Goal: Information Seeking & Learning: Compare options

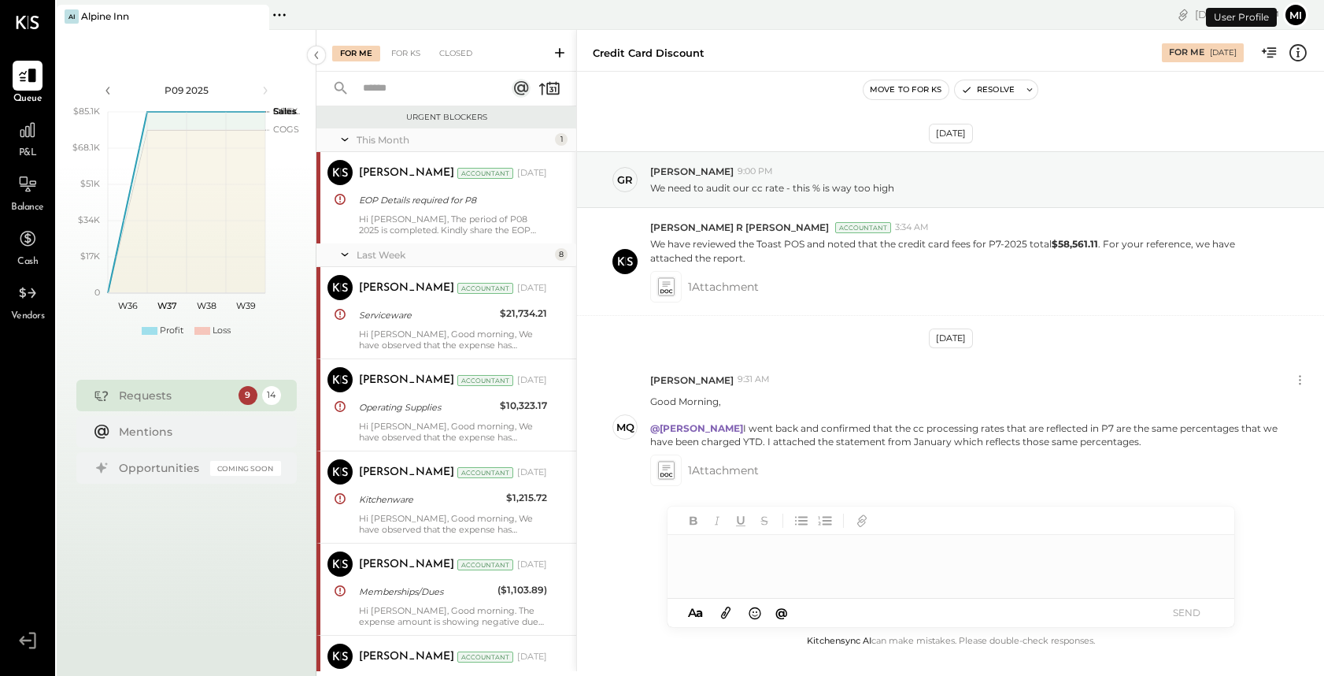
scroll to position [790, 0]
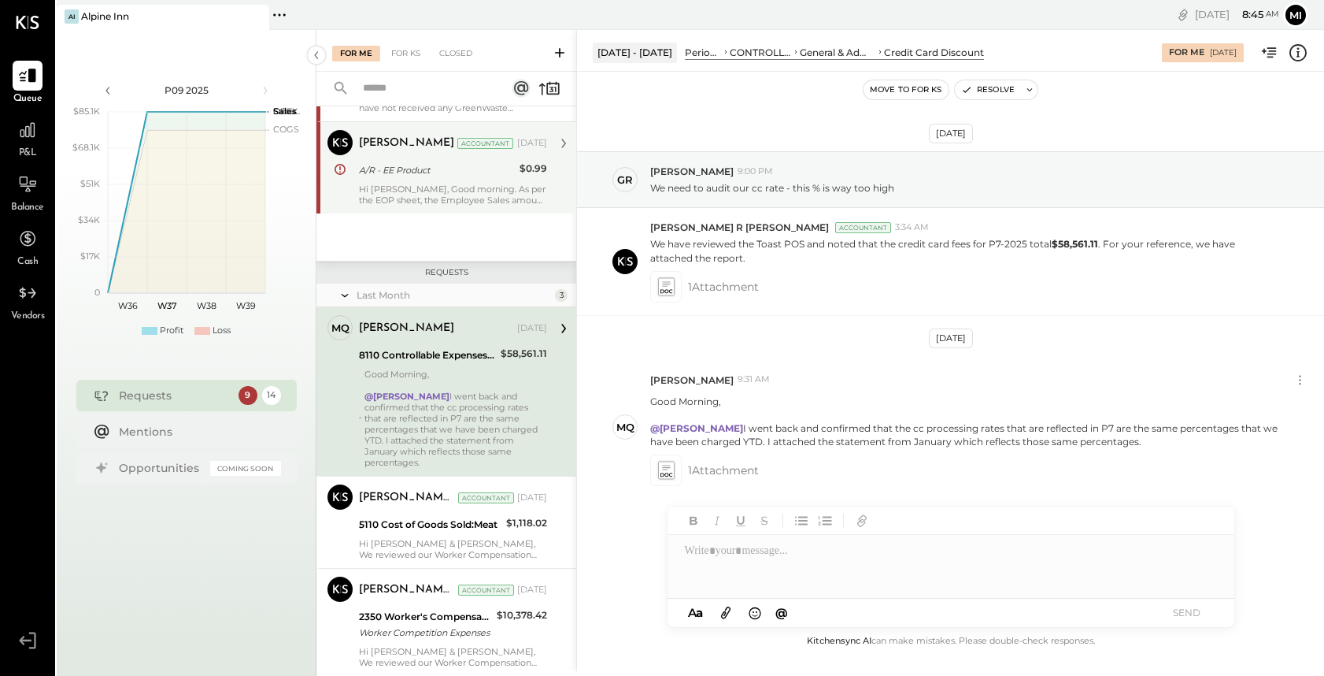
click at [458, 180] on div "[PERSON_NAME] Accountant [DATE] A/R - EE Product $0.99 Hi [PERSON_NAME], Good m…" at bounding box center [453, 168] width 188 height 76
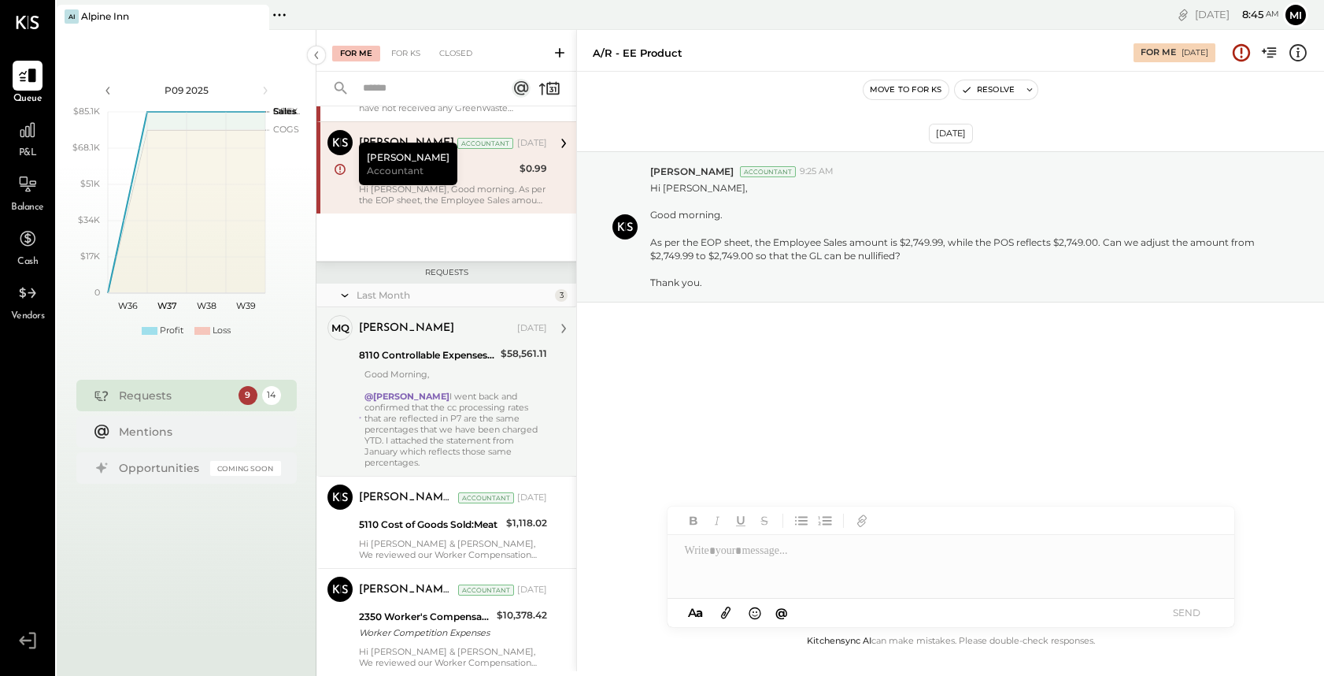
click at [457, 410] on div "@[PERSON_NAME] went back and confirmed that the cc processing rates that are re…" at bounding box center [456, 429] width 183 height 77
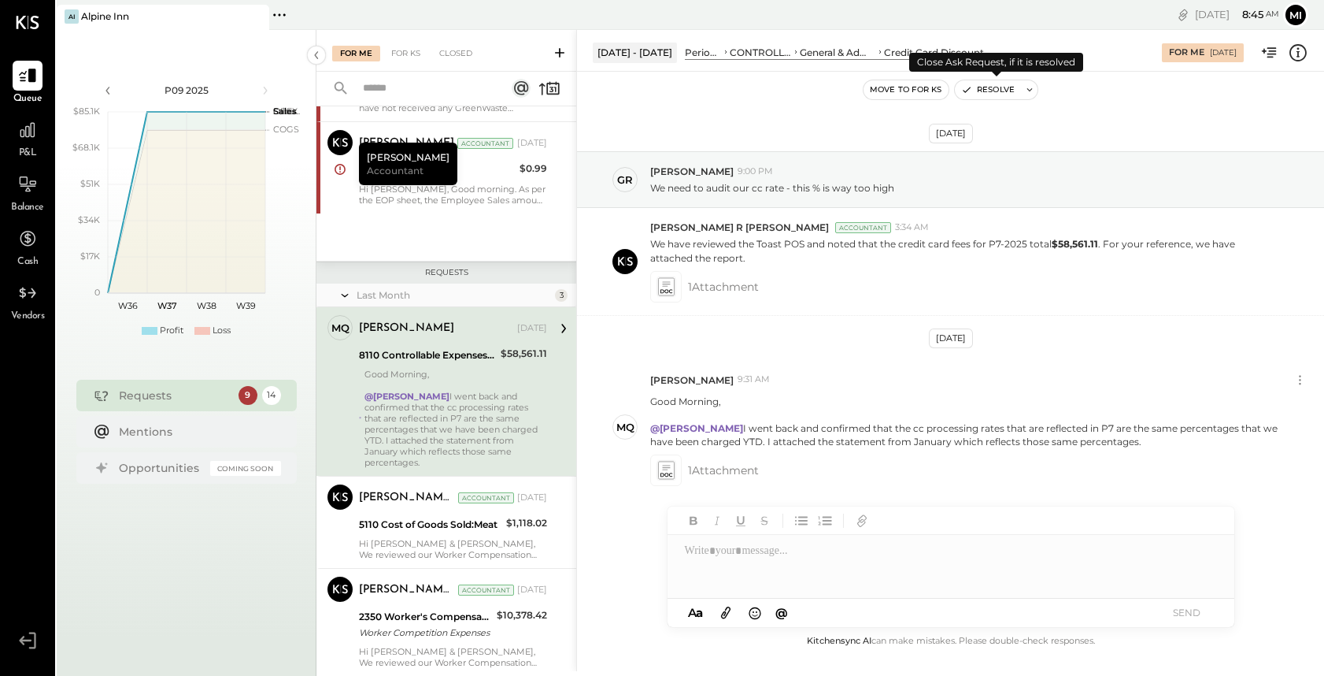
click at [1000, 90] on button "Resolve" at bounding box center [988, 89] width 66 height 19
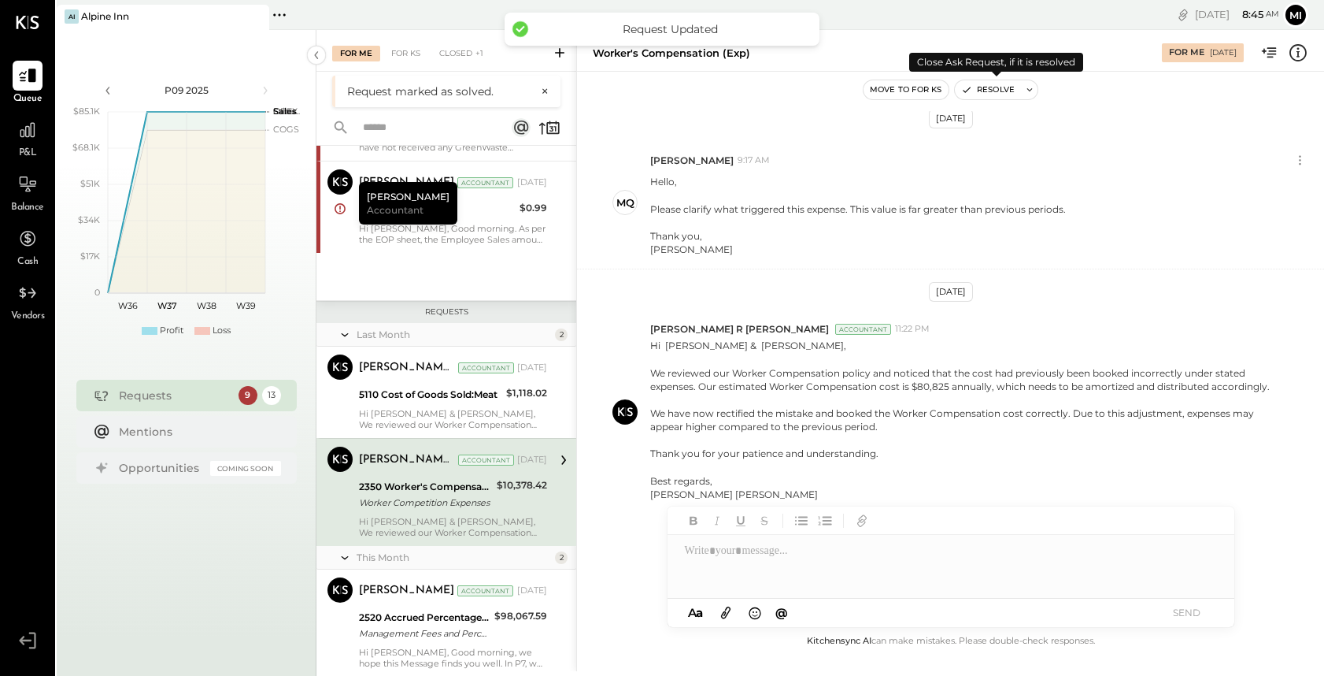
scroll to position [853, 0]
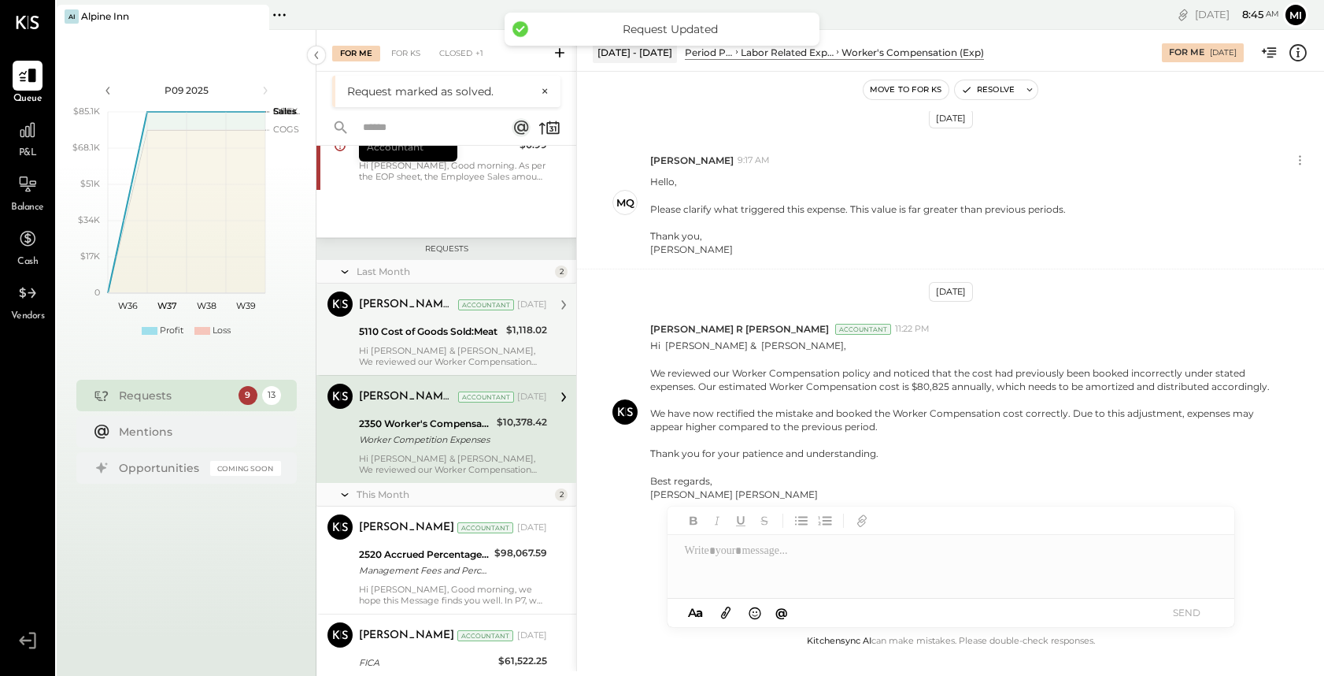
click at [450, 343] on div "[PERSON_NAME] R [PERSON_NAME] Accountant [DATE] 5110 Cost of Goods Sold:Meat $1…" at bounding box center [453, 329] width 188 height 76
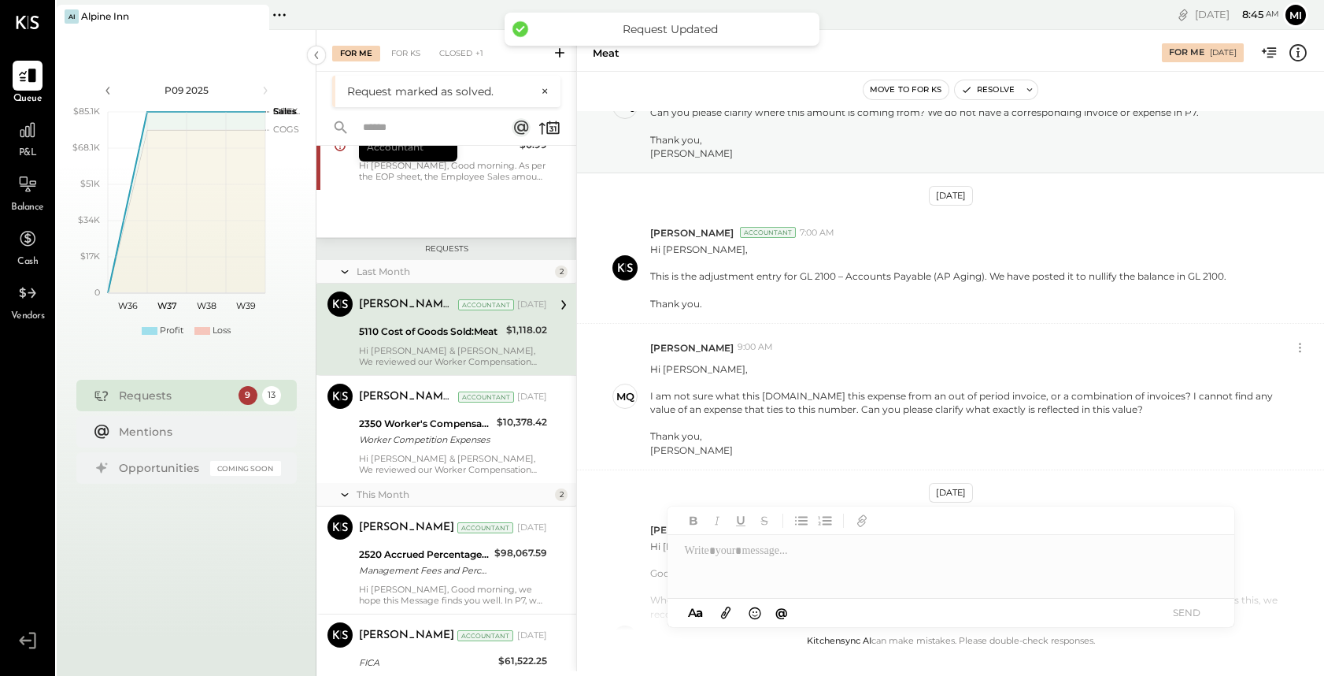
scroll to position [665, 0]
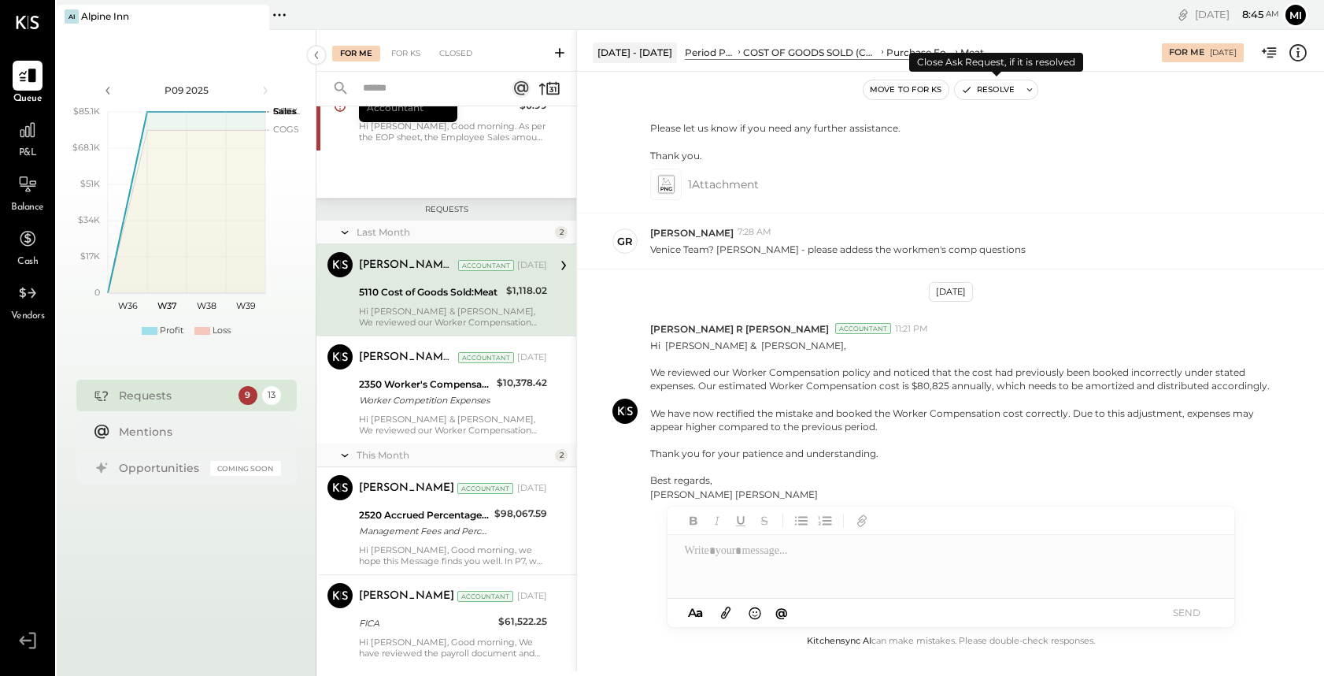
click at [983, 91] on button "Resolve" at bounding box center [988, 89] width 66 height 19
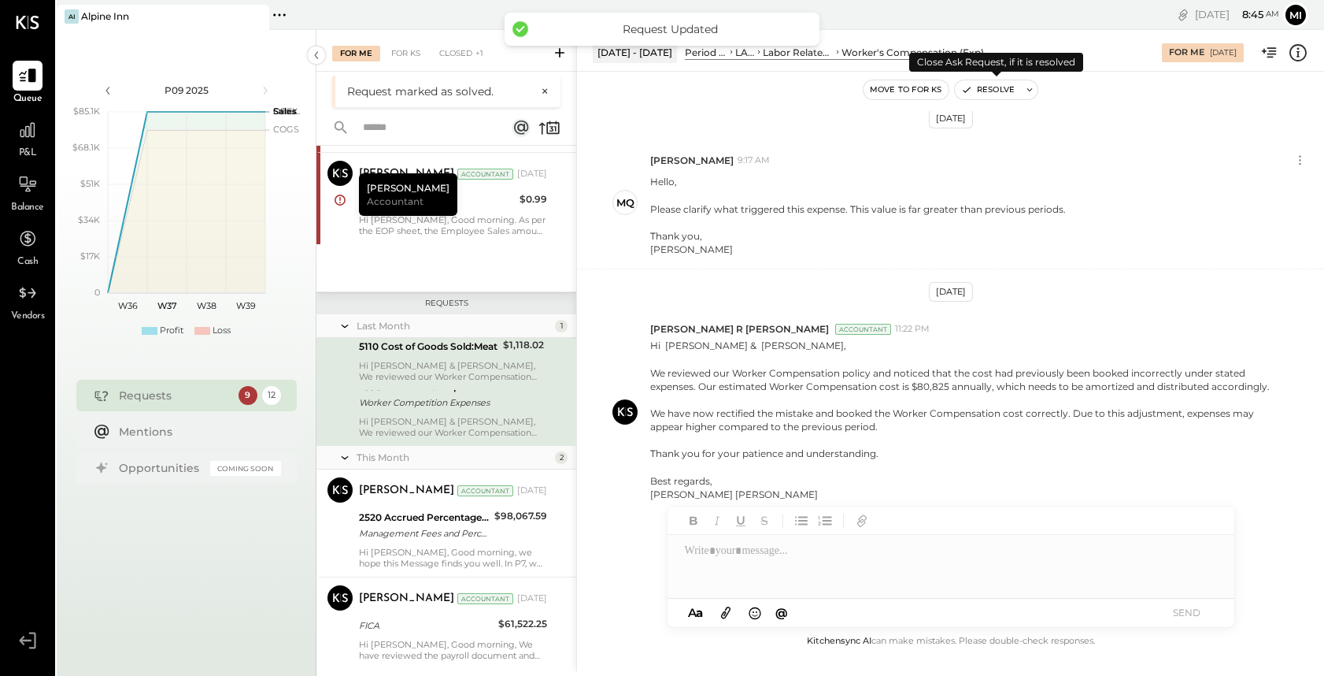
scroll to position [760, 0]
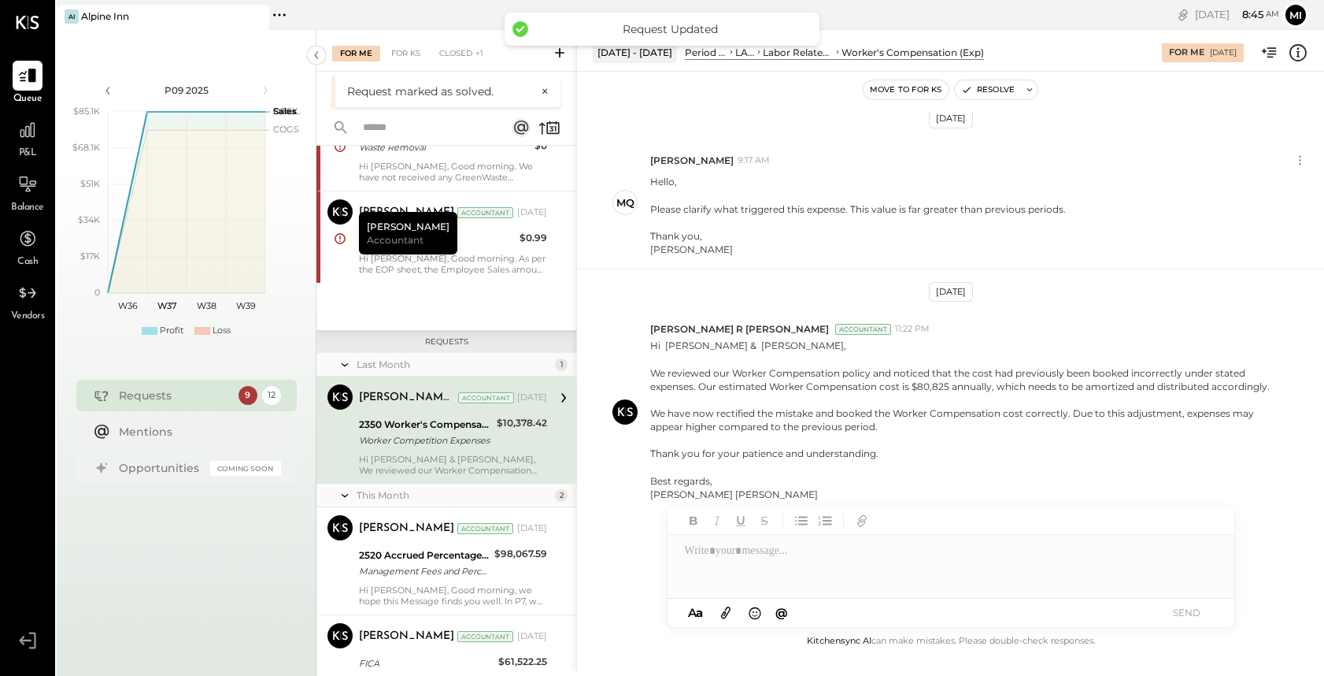
click at [471, 450] on div "[PERSON_NAME] R [PERSON_NAME] Accountant [DATE] 2350 Worker's Compensation Work…" at bounding box center [453, 429] width 188 height 91
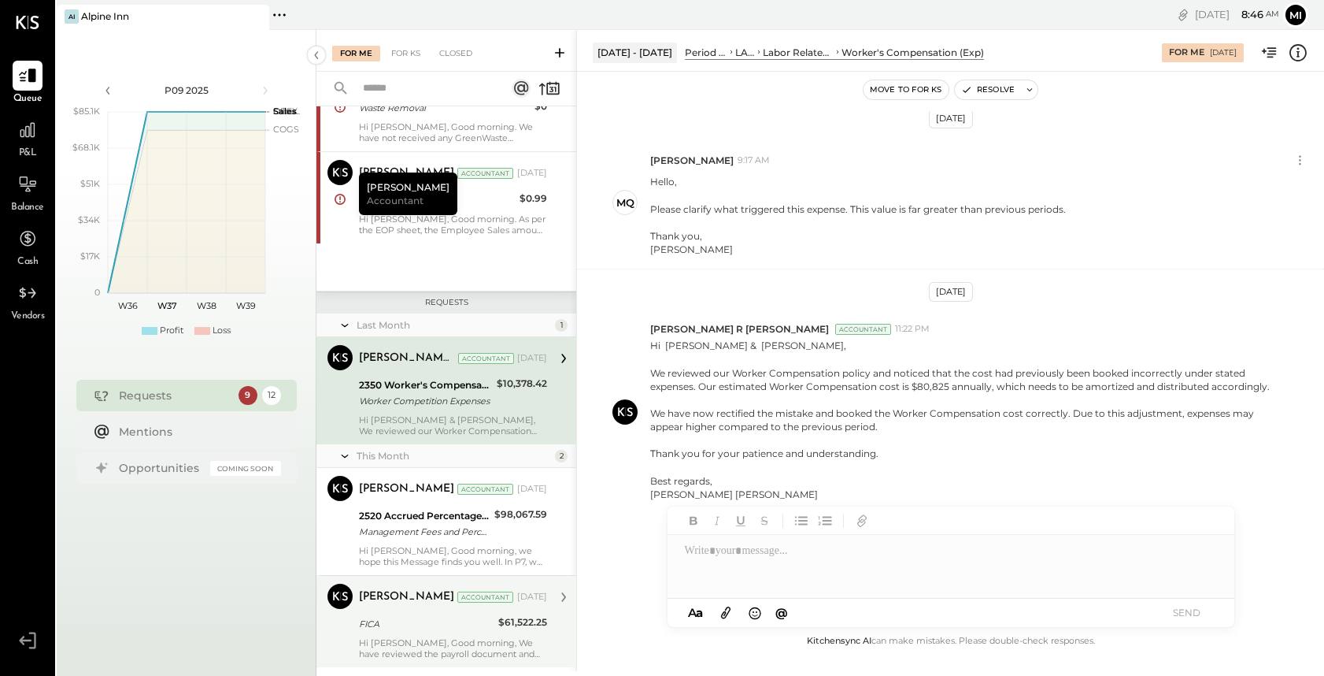
click at [450, 623] on div "FICA" at bounding box center [426, 624] width 135 height 16
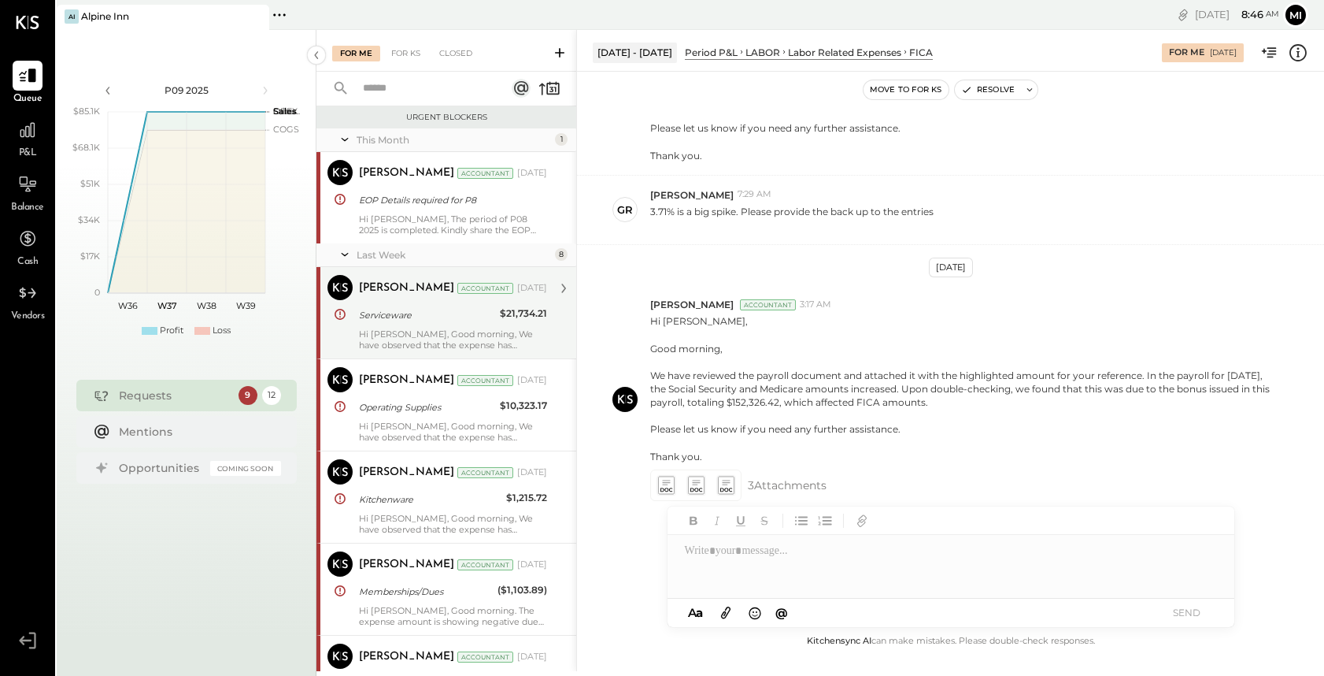
click at [413, 342] on div "Hi [PERSON_NAME], Good morning, We have observed that the expense has decreased…" at bounding box center [453, 339] width 188 height 22
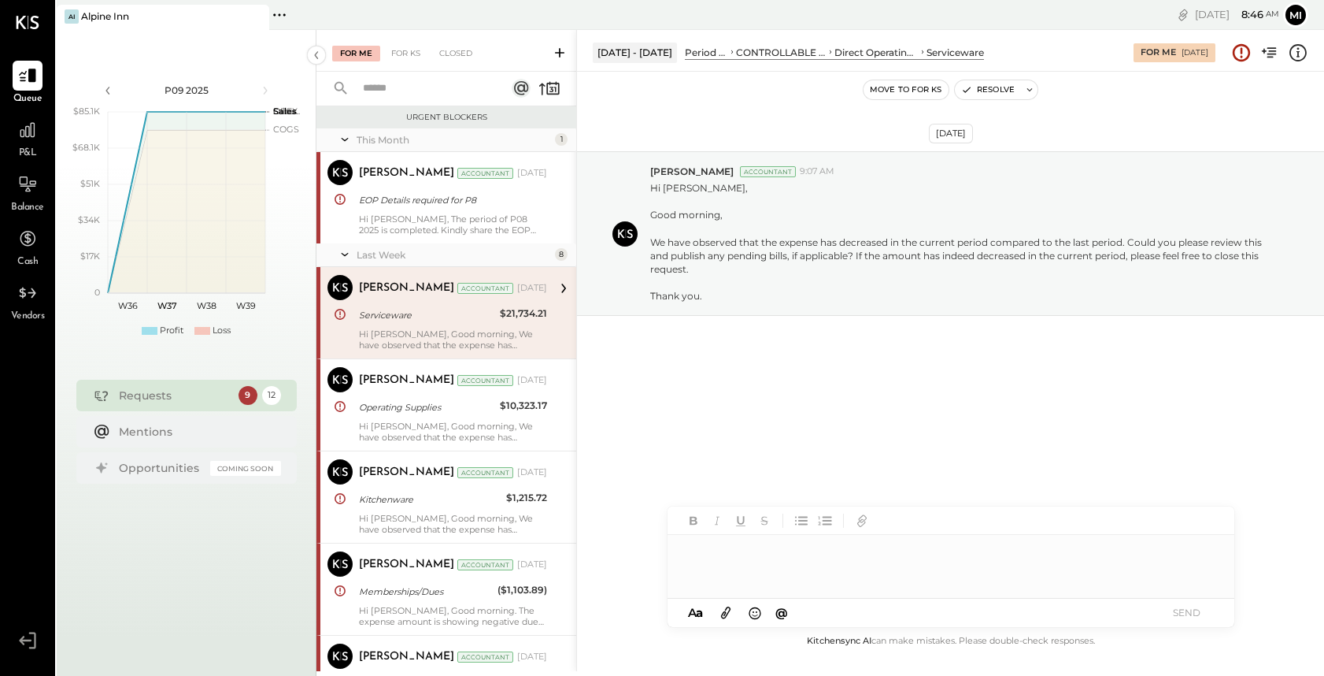
click at [704, 557] on div at bounding box center [951, 566] width 567 height 63
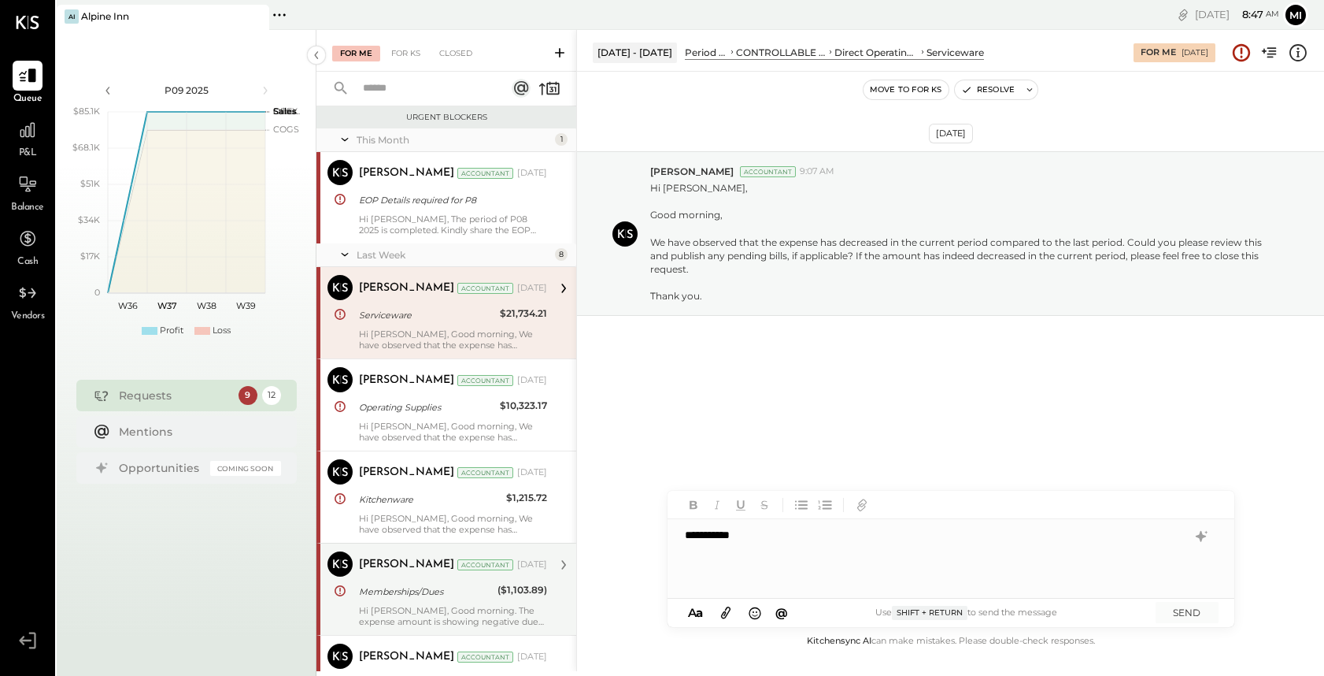
click at [441, 605] on div "Hi [PERSON_NAME], Good morning. The expense amount is showing negative due to t…" at bounding box center [453, 616] width 188 height 22
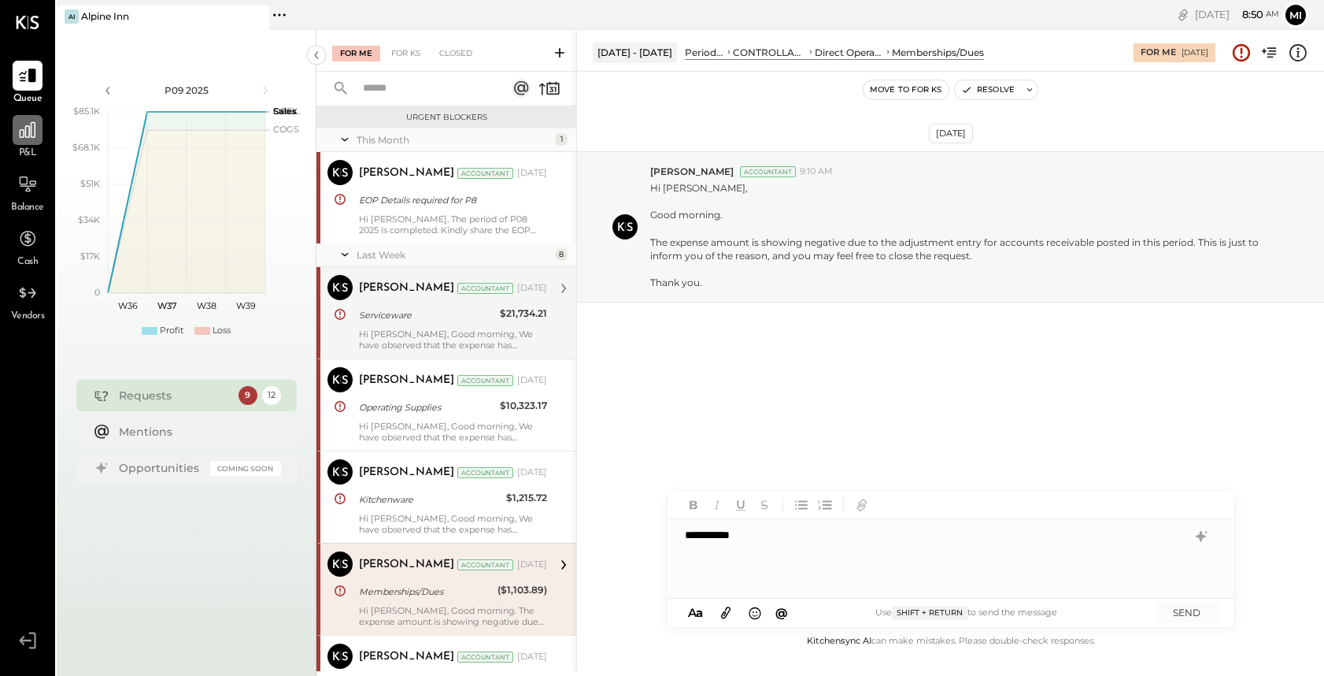
click at [31, 133] on icon at bounding box center [27, 130] width 20 height 20
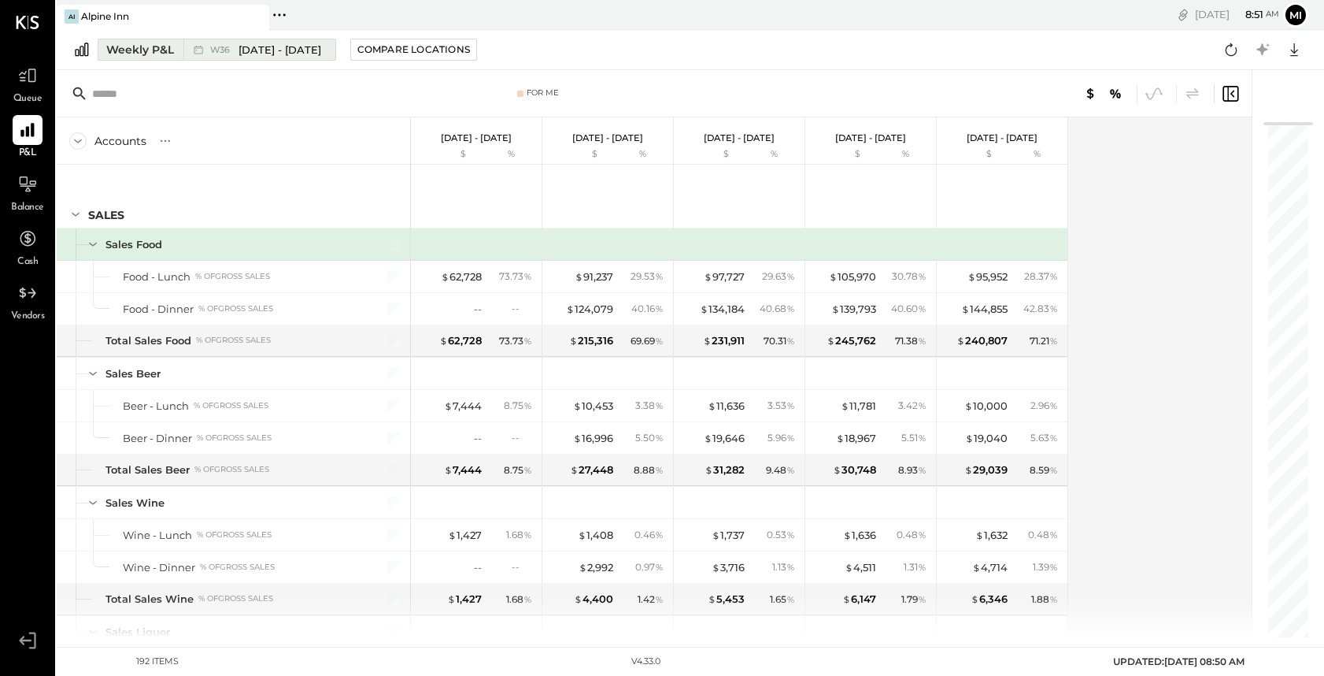
click at [139, 50] on div "Weekly P&L" at bounding box center [140, 50] width 68 height 16
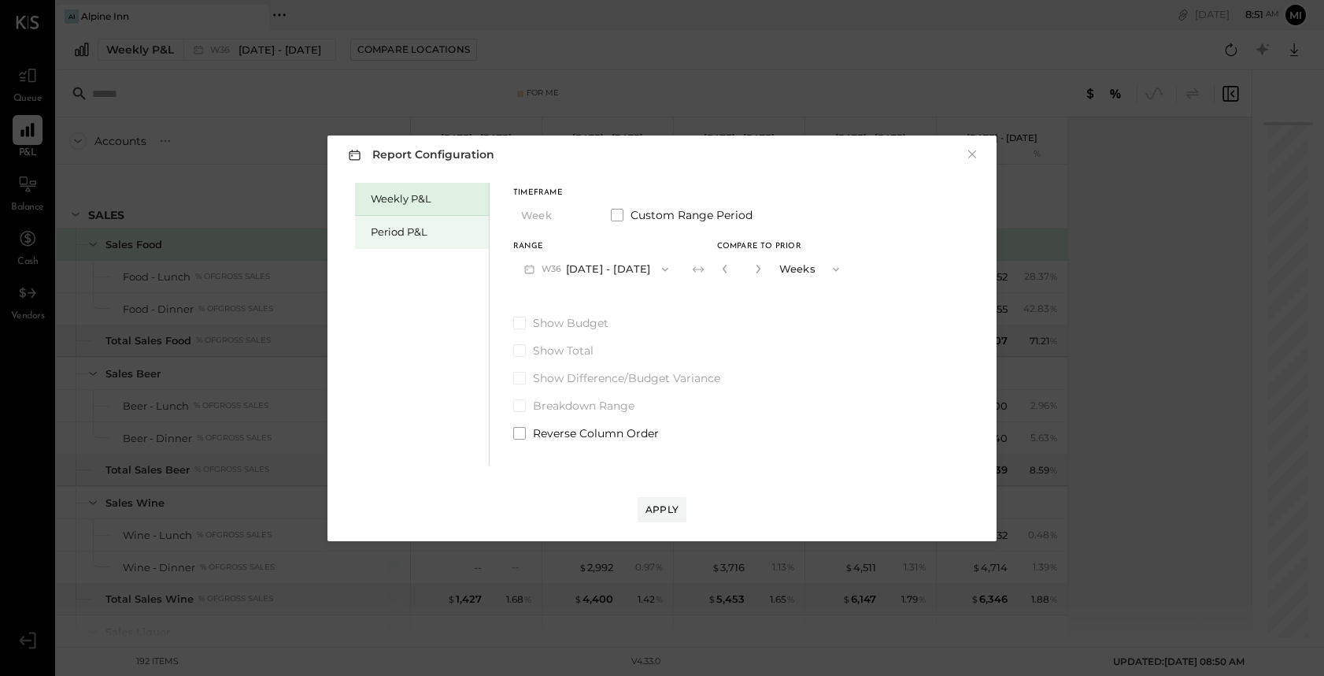
click at [406, 232] on div "Period P&L" at bounding box center [426, 231] width 110 height 15
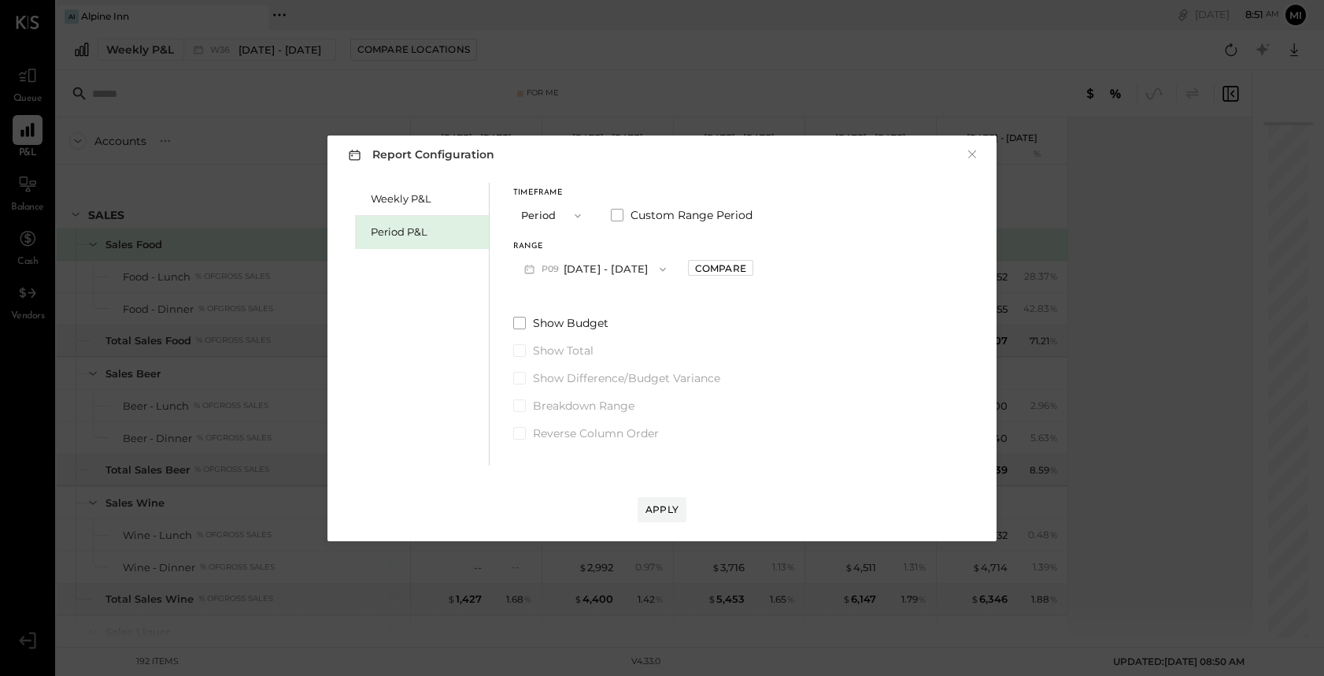
click at [601, 270] on button "P09 [DATE] - [DATE]" at bounding box center [595, 268] width 164 height 29
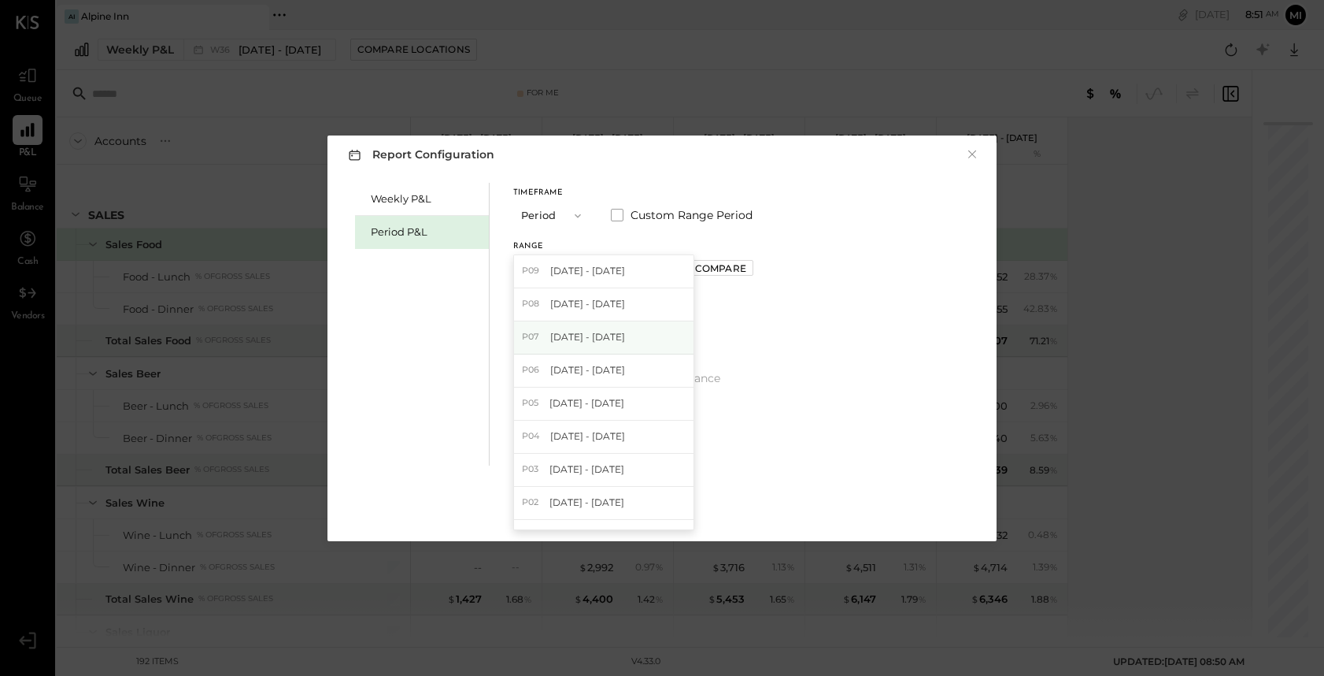
click at [592, 340] on span "[DATE] - [DATE]" at bounding box center [587, 336] width 75 height 13
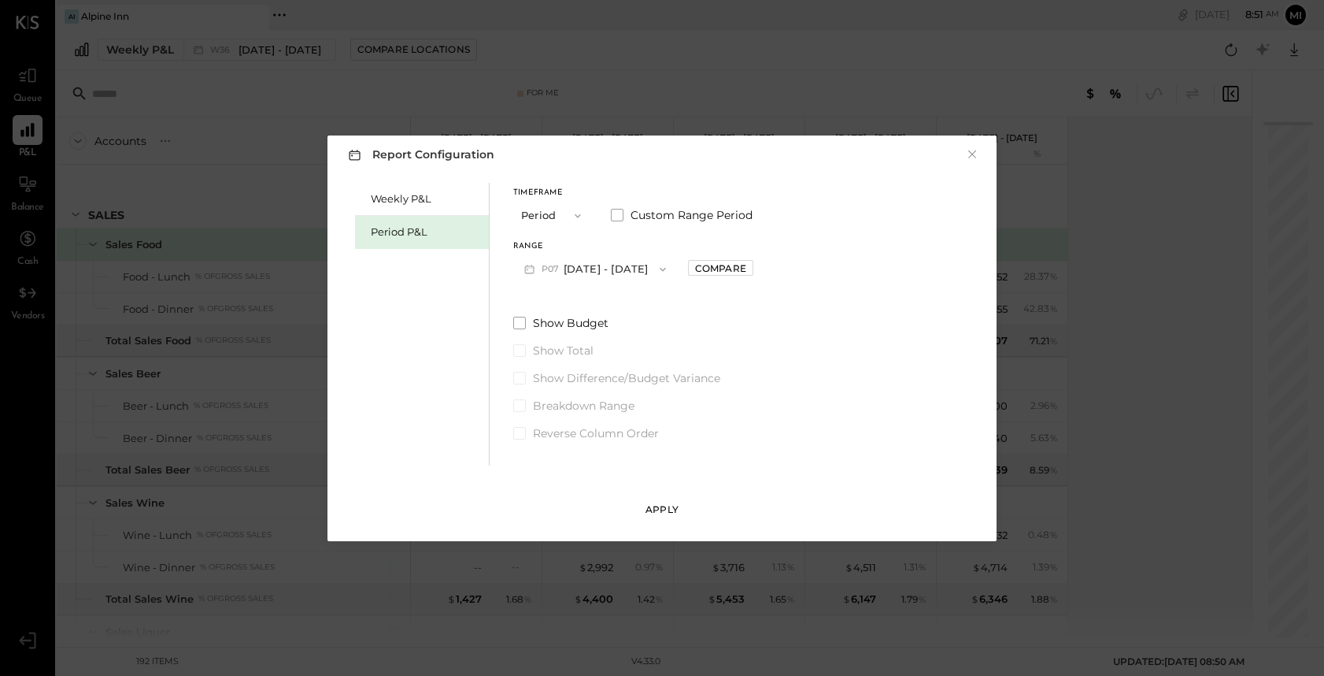
click at [662, 516] on button "Apply" at bounding box center [662, 509] width 49 height 25
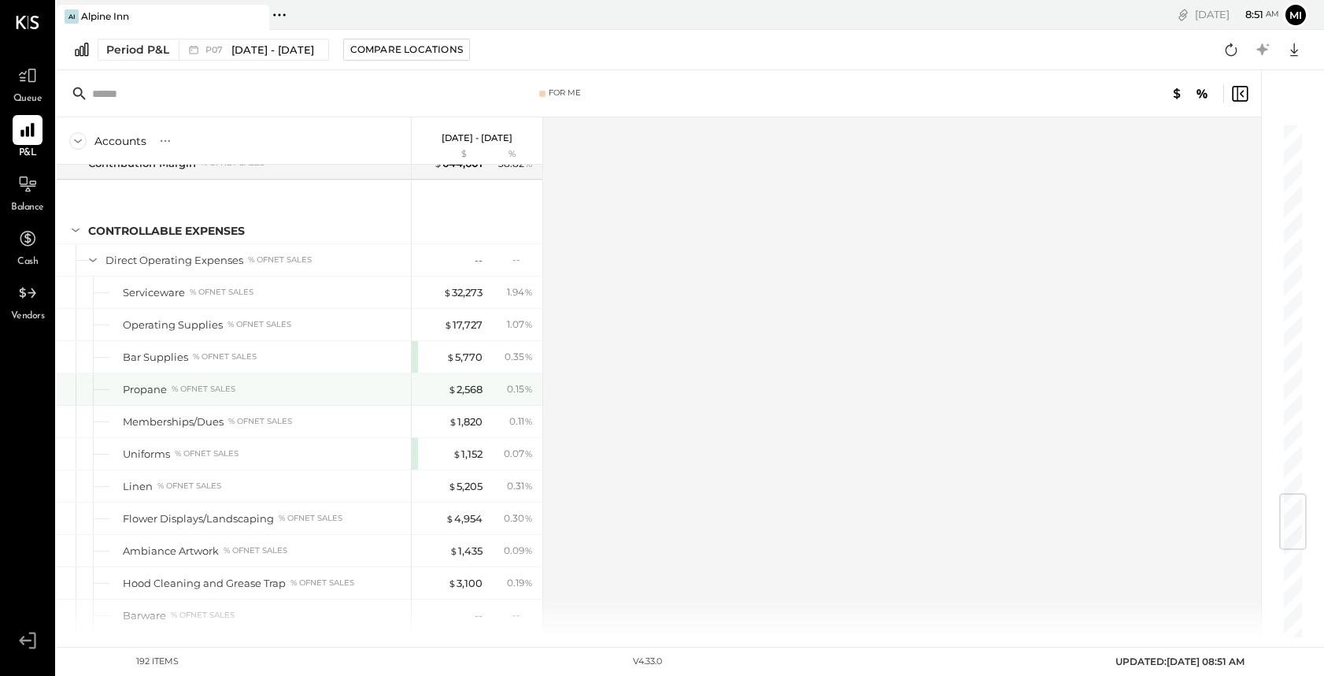
scroll to position [3117, 0]
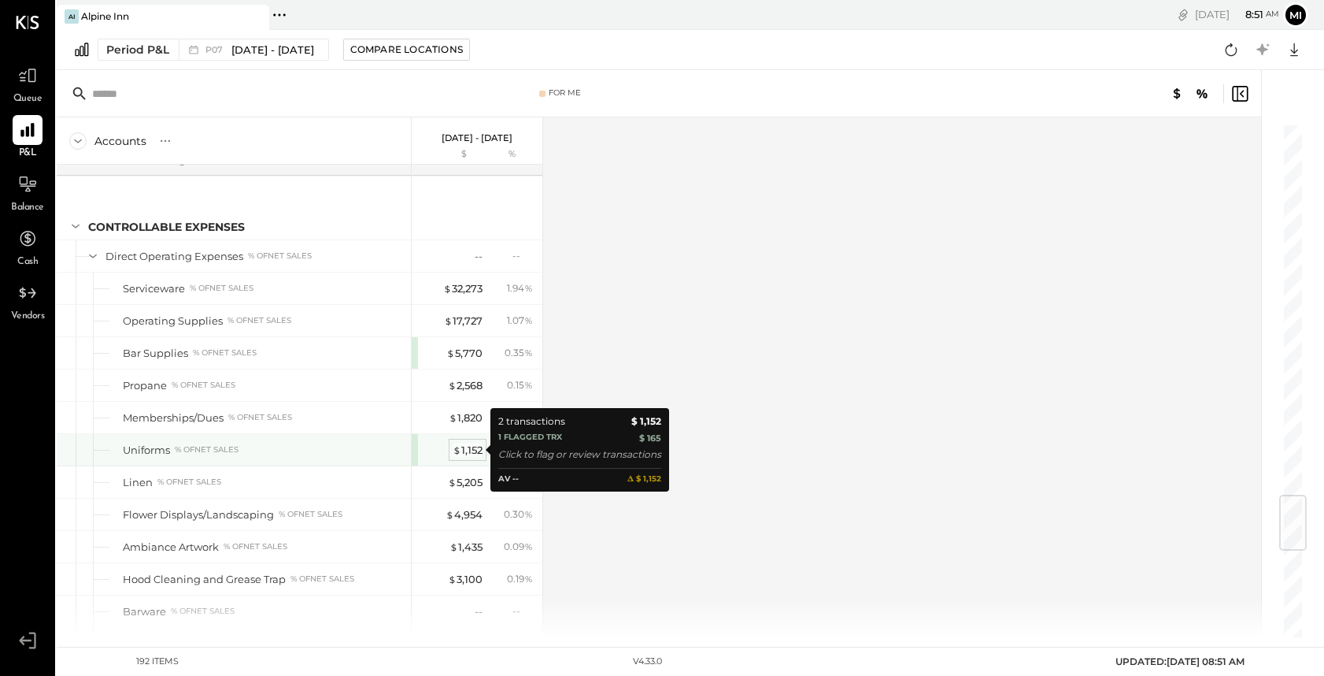
click at [467, 449] on div "$ 1,152" at bounding box center [468, 450] width 30 height 15
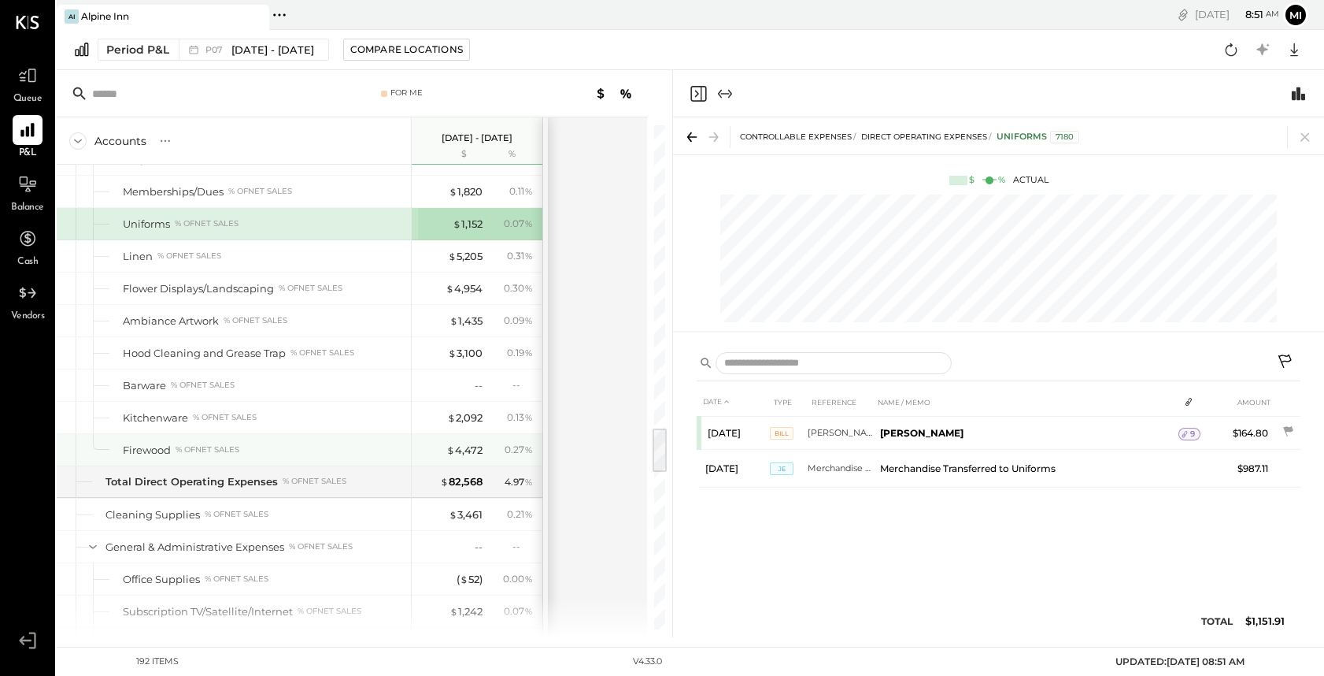
scroll to position [3344, 0]
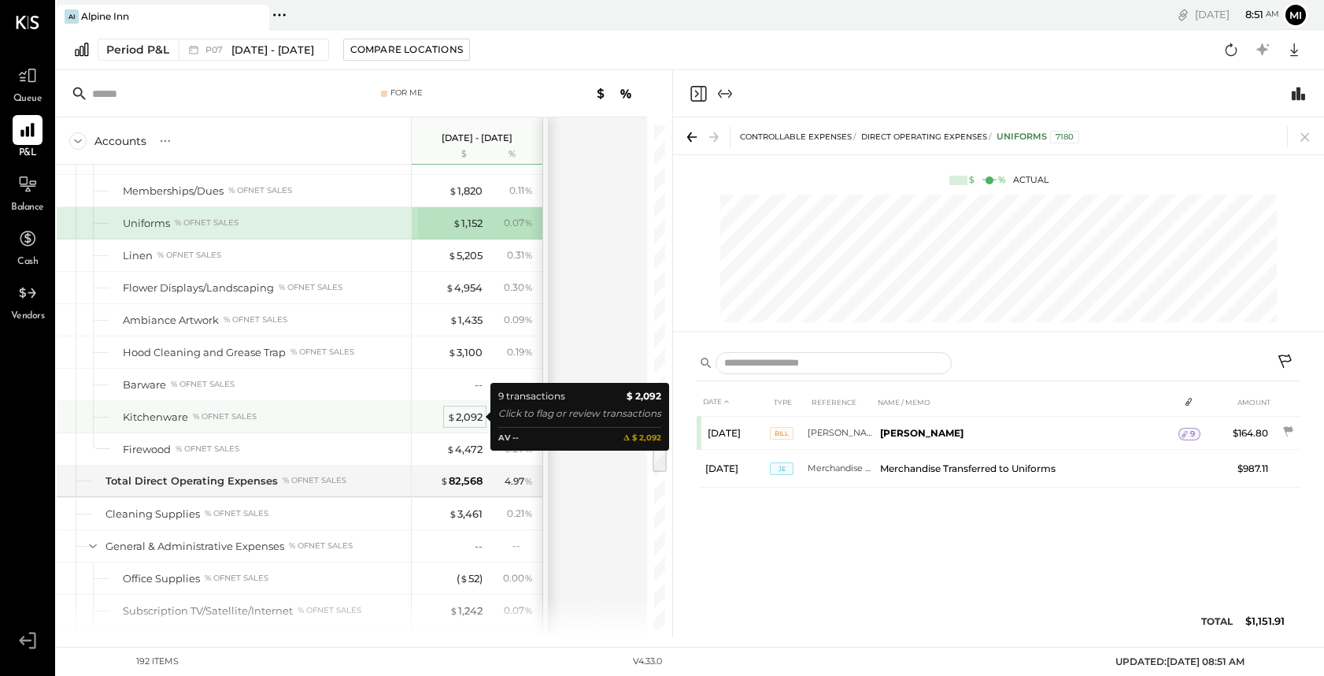
click at [462, 417] on div "$ 2,092" at bounding box center [464, 416] width 35 height 15
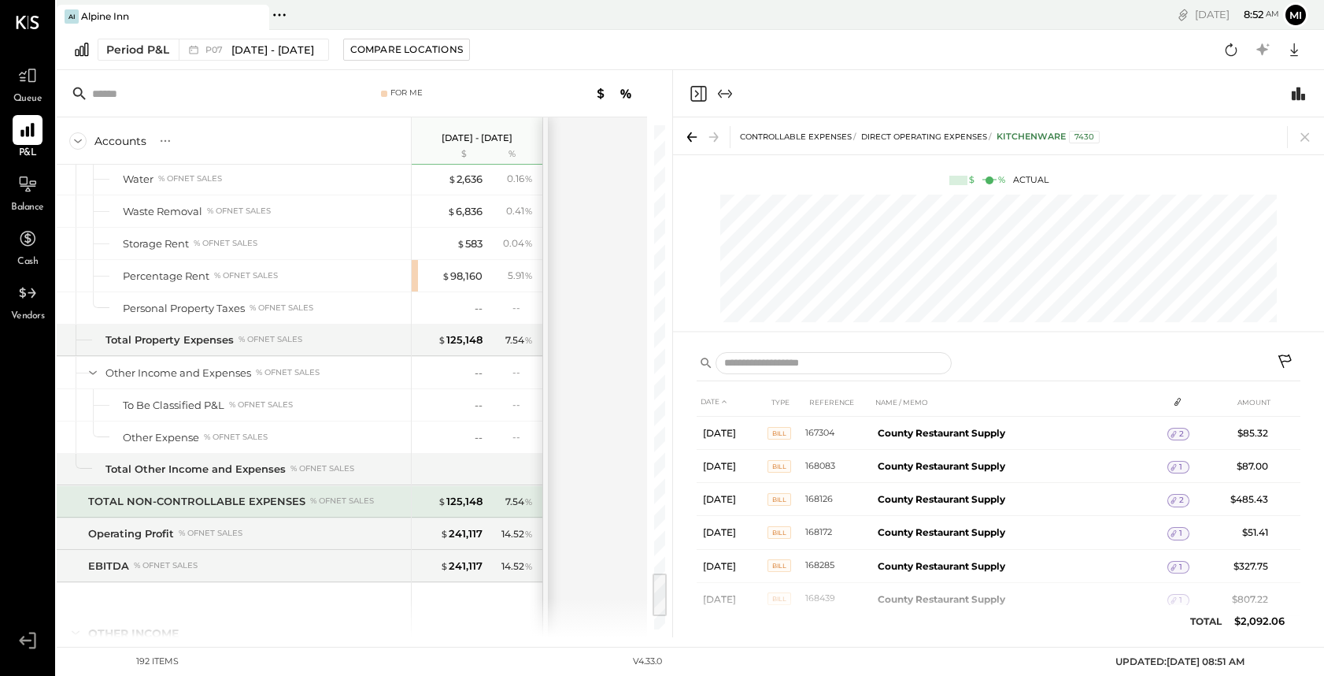
scroll to position [4949, 0]
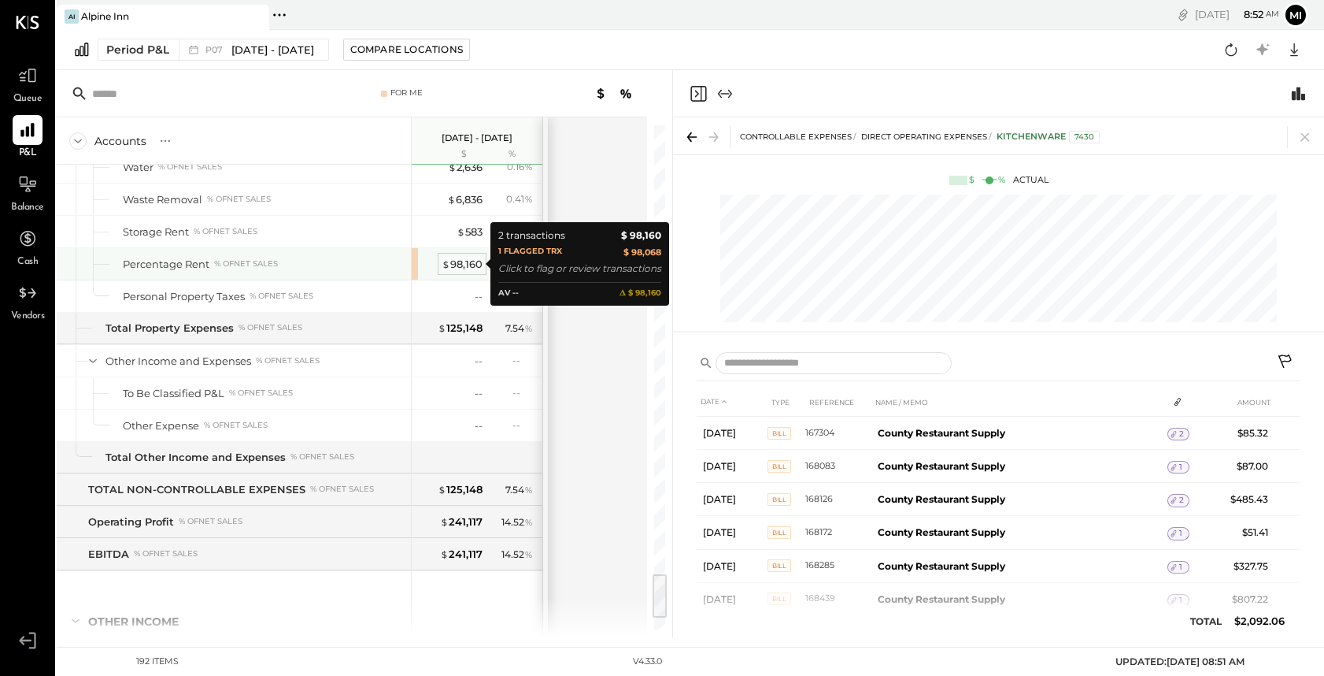
click at [460, 268] on div "$ 98,160" at bounding box center [462, 264] width 41 height 15
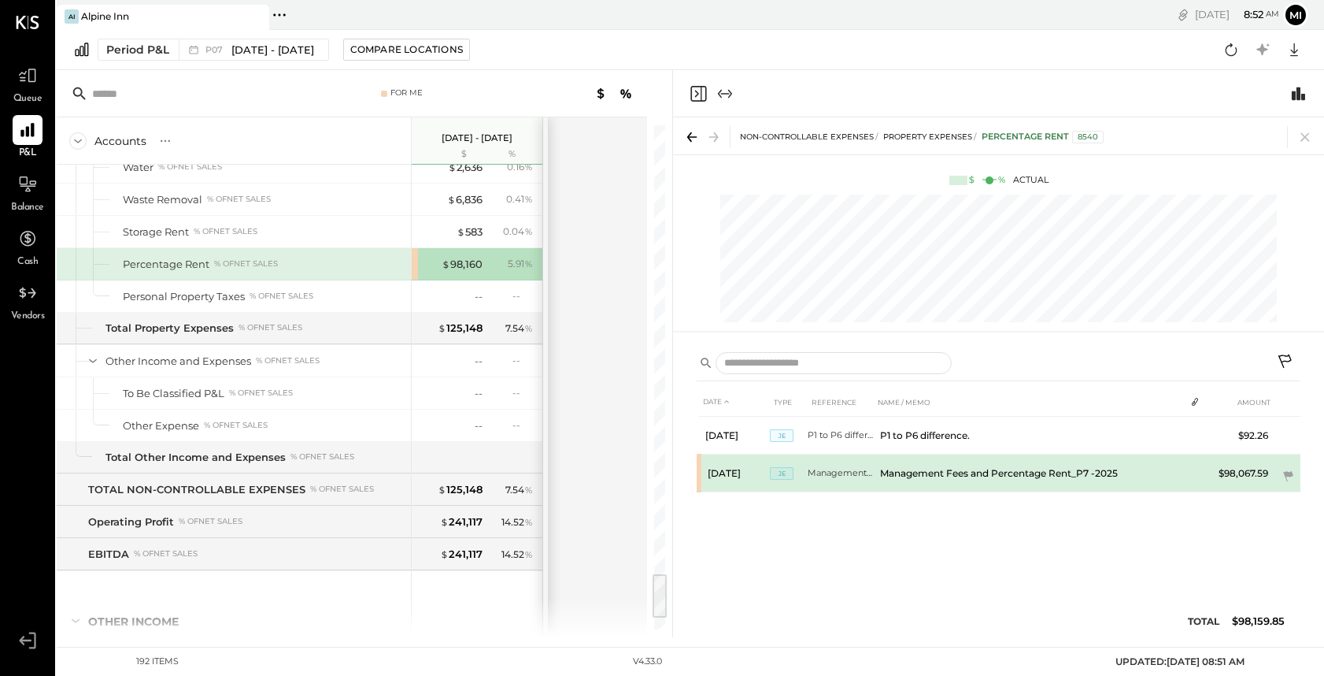
click at [851, 475] on td "Management Fees and Percentage Rent_P7 -2025" at bounding box center [841, 473] width 66 height 38
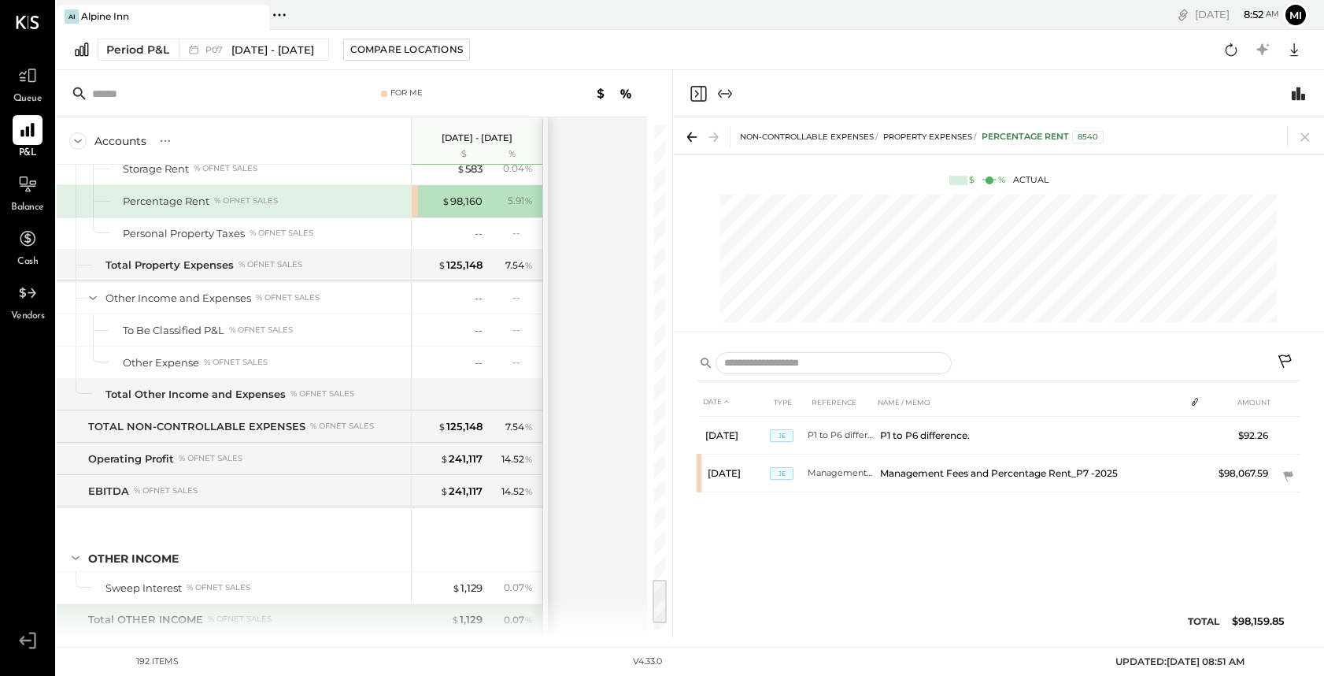
scroll to position [5026, 0]
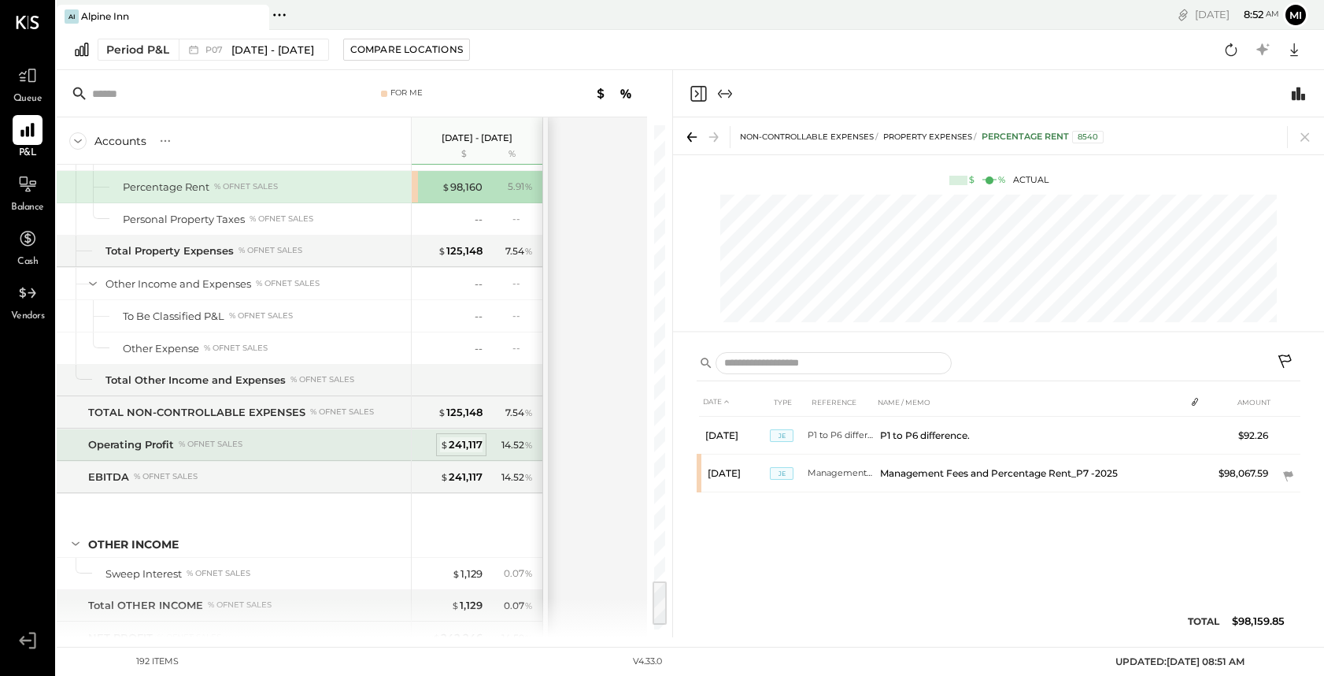
click at [466, 447] on div "$ 241,117" at bounding box center [461, 444] width 43 height 15
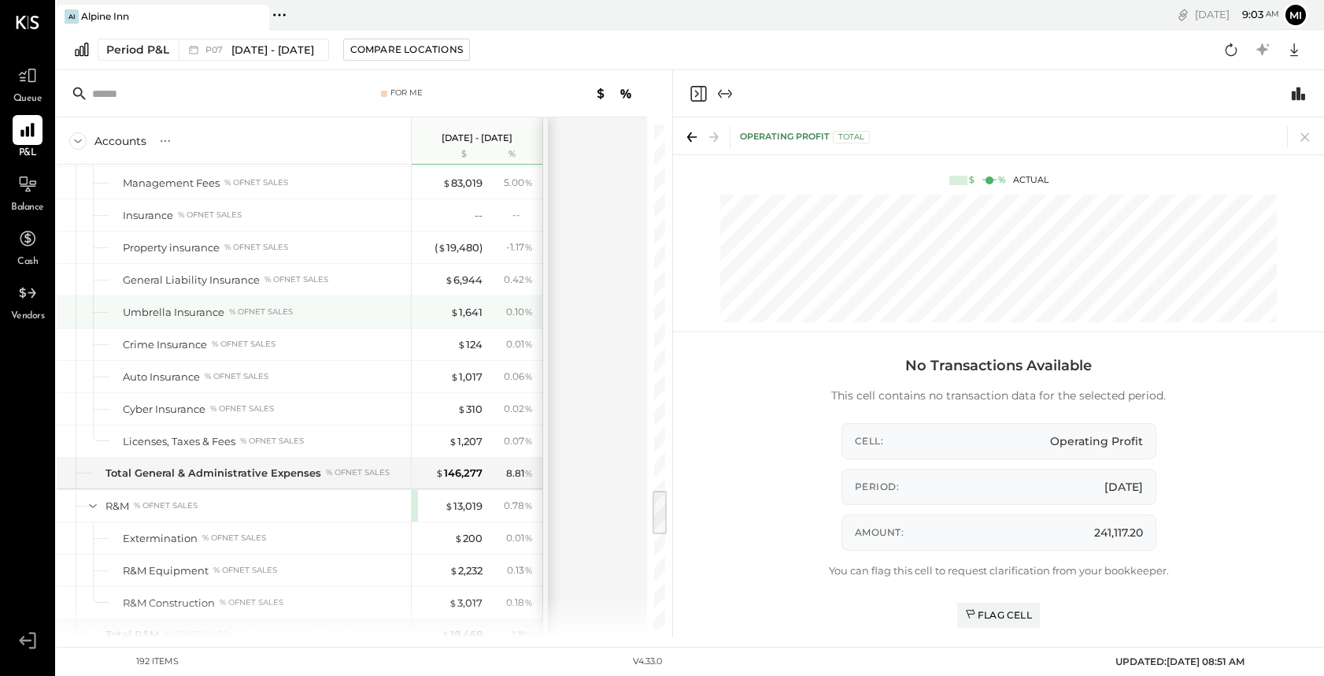
scroll to position [4027, 0]
click at [219, 84] on input "text" at bounding box center [206, 94] width 229 height 28
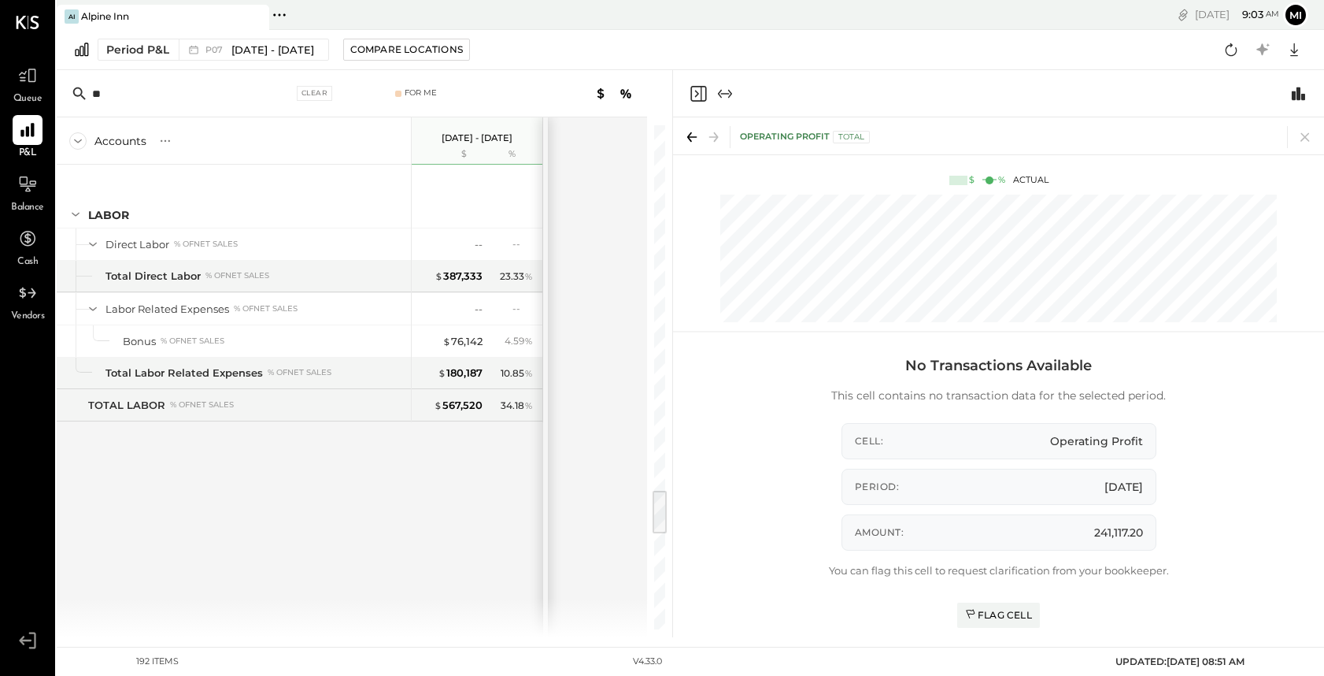
scroll to position [0, 0]
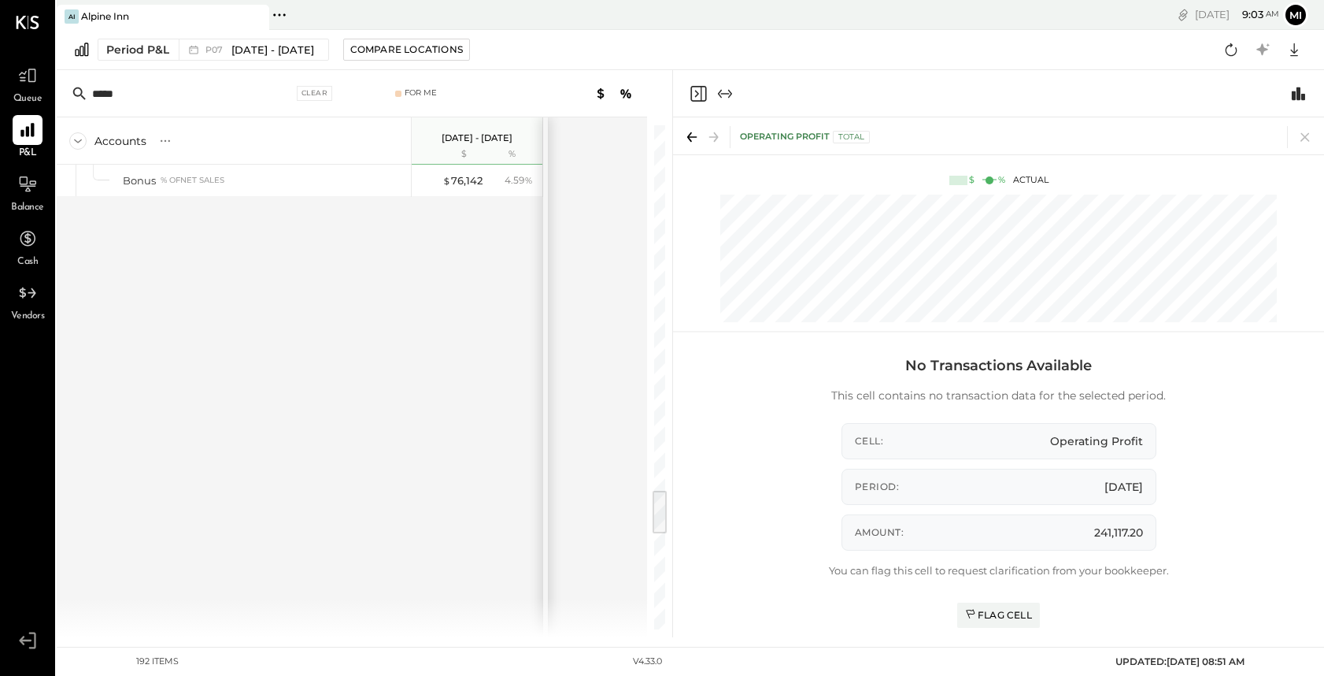
type input "*****"
drag, startPoint x: 135, startPoint y: 97, endPoint x: 72, endPoint y: 97, distance: 62.2
click at [72, 97] on div "***** Clear" at bounding box center [206, 94] width 276 height 24
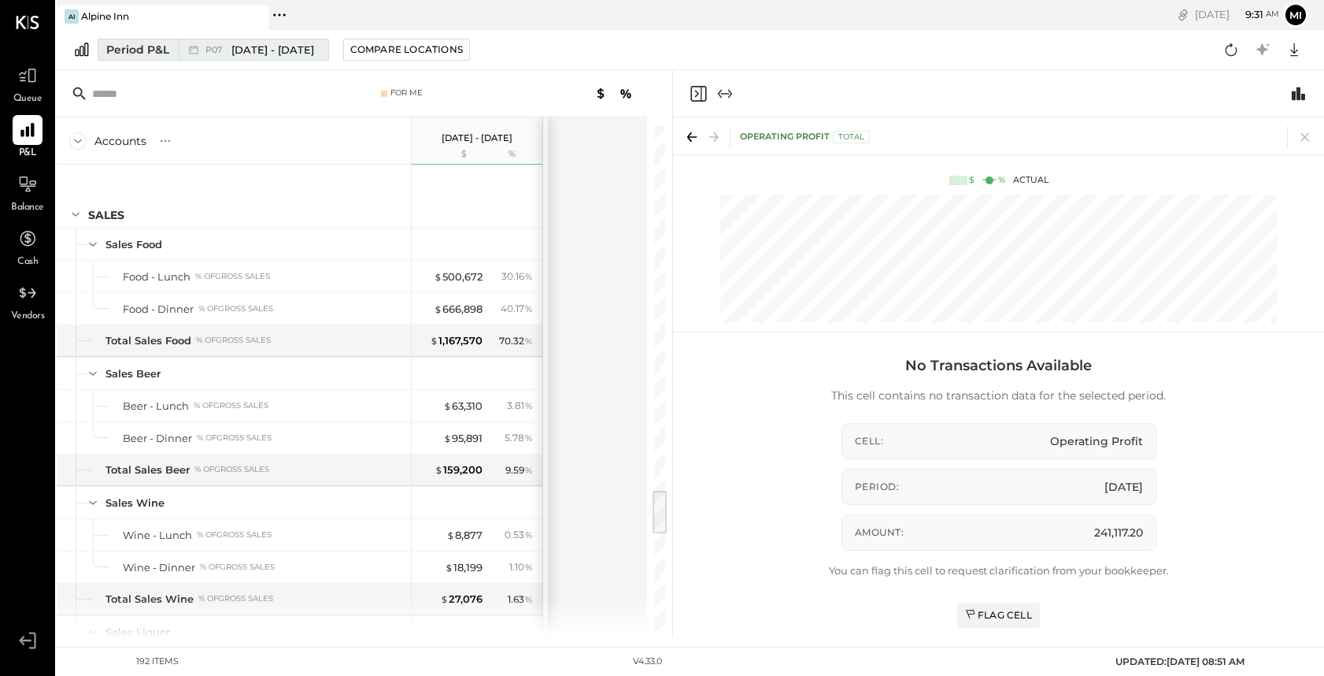
click at [201, 50] on div "P07 [DATE] - [DATE]" at bounding box center [250, 49] width 142 height 20
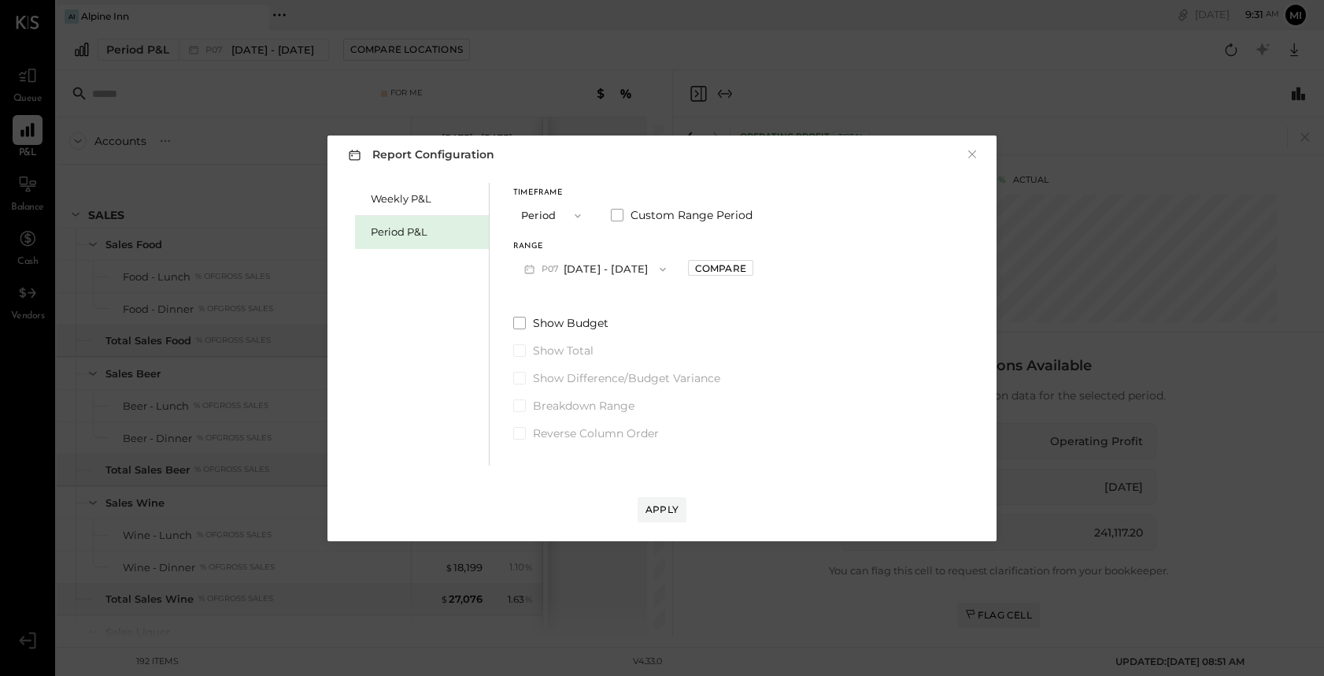
click at [605, 270] on button "P07 [DATE] - [DATE]" at bounding box center [595, 268] width 164 height 29
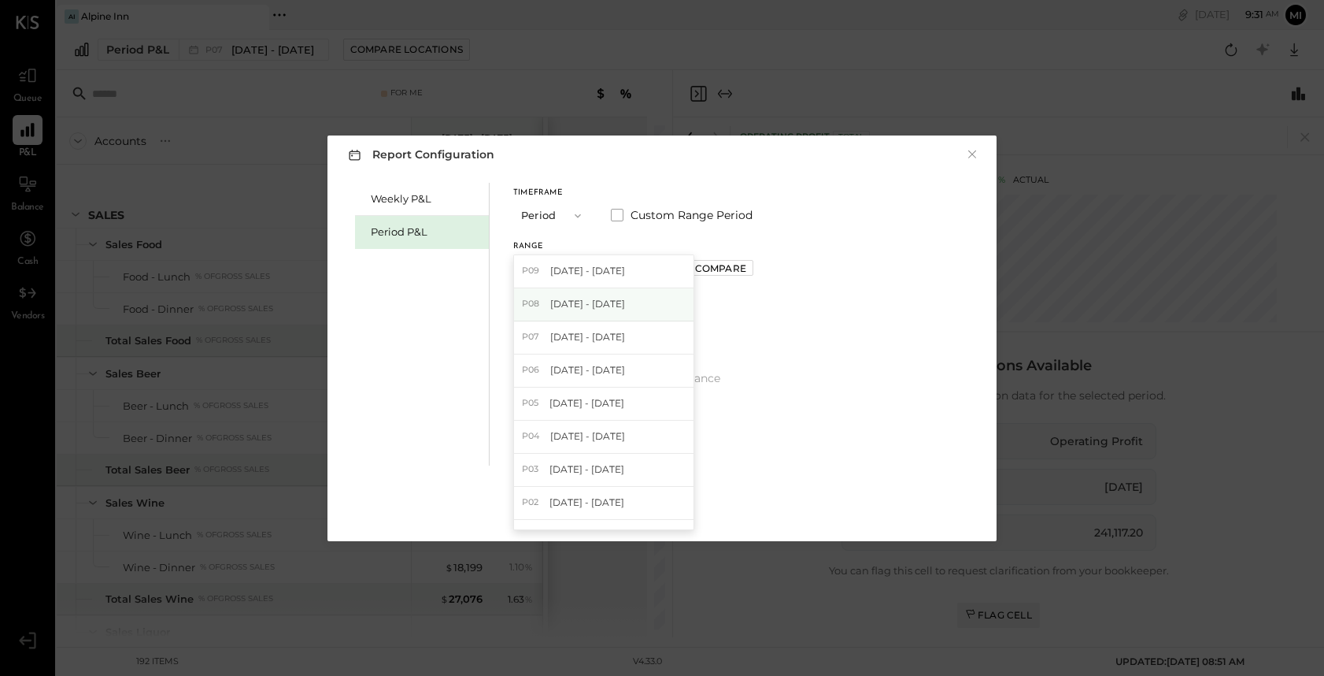
click at [597, 307] on span "[DATE] - [DATE]" at bounding box center [587, 303] width 75 height 13
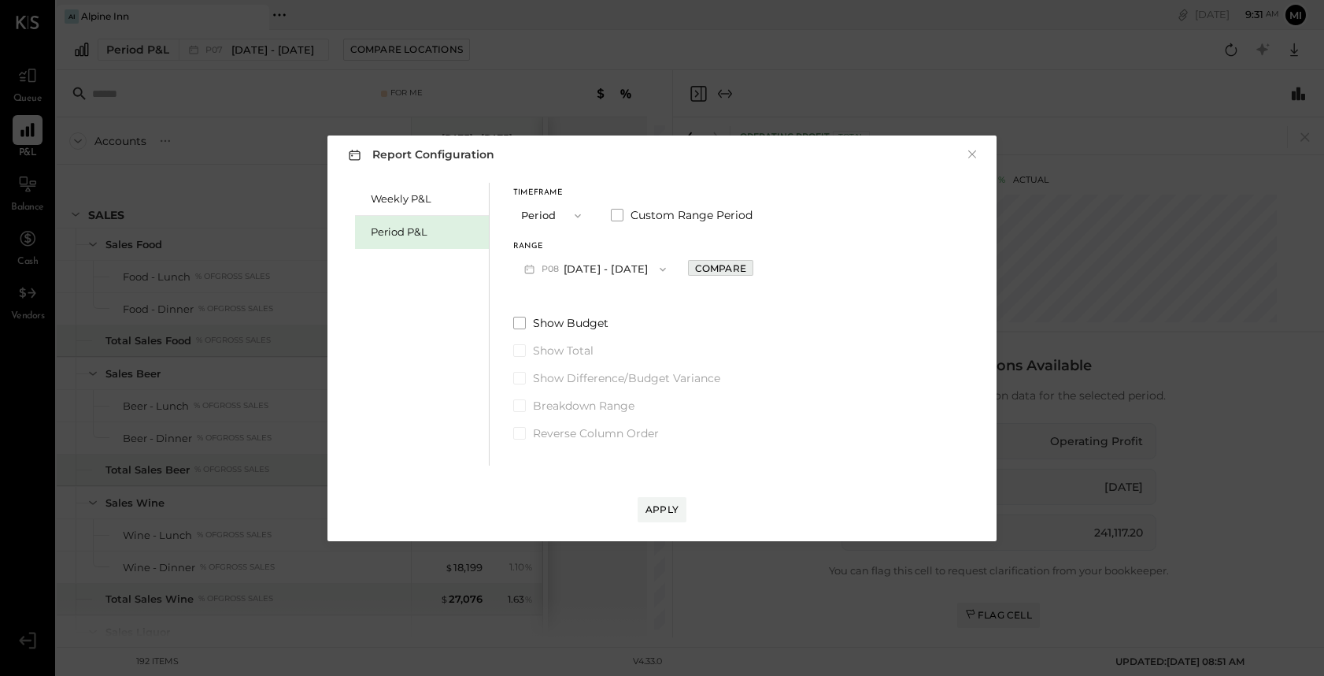
click at [718, 268] on div "Compare" at bounding box center [720, 267] width 51 height 13
click at [754, 272] on icon "button" at bounding box center [756, 269] width 4 height 9
click at [752, 272] on icon "button" at bounding box center [755, 268] width 9 height 9
type input "*"
click at [661, 508] on div "Apply" at bounding box center [662, 508] width 33 height 13
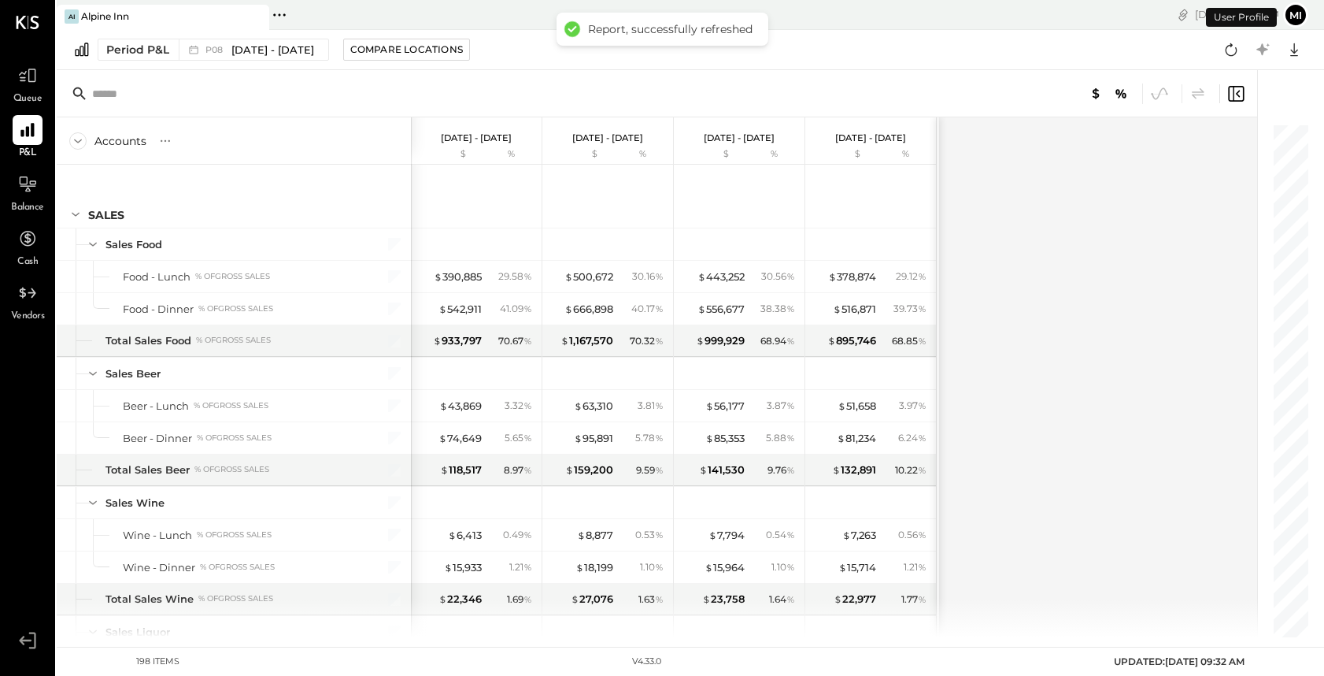
scroll to position [5248, 0]
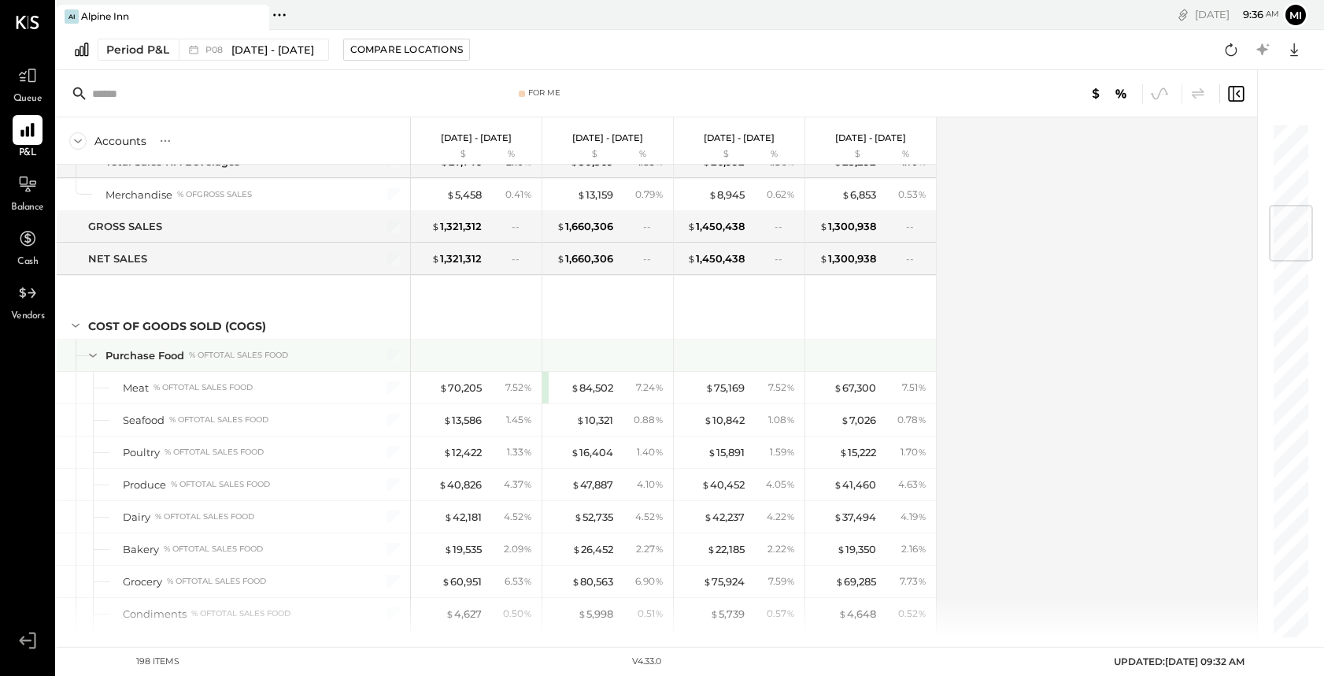
scroll to position [703, 0]
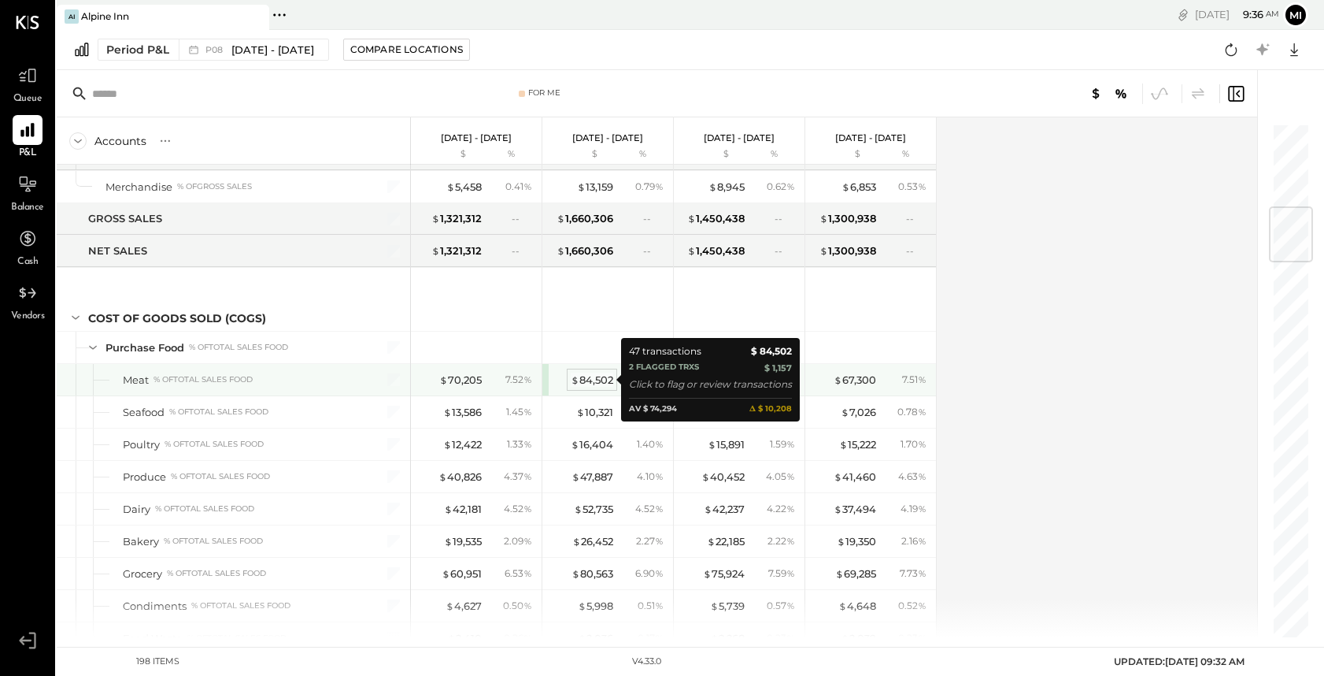
click at [589, 378] on div "$ 84,502" at bounding box center [592, 379] width 43 height 15
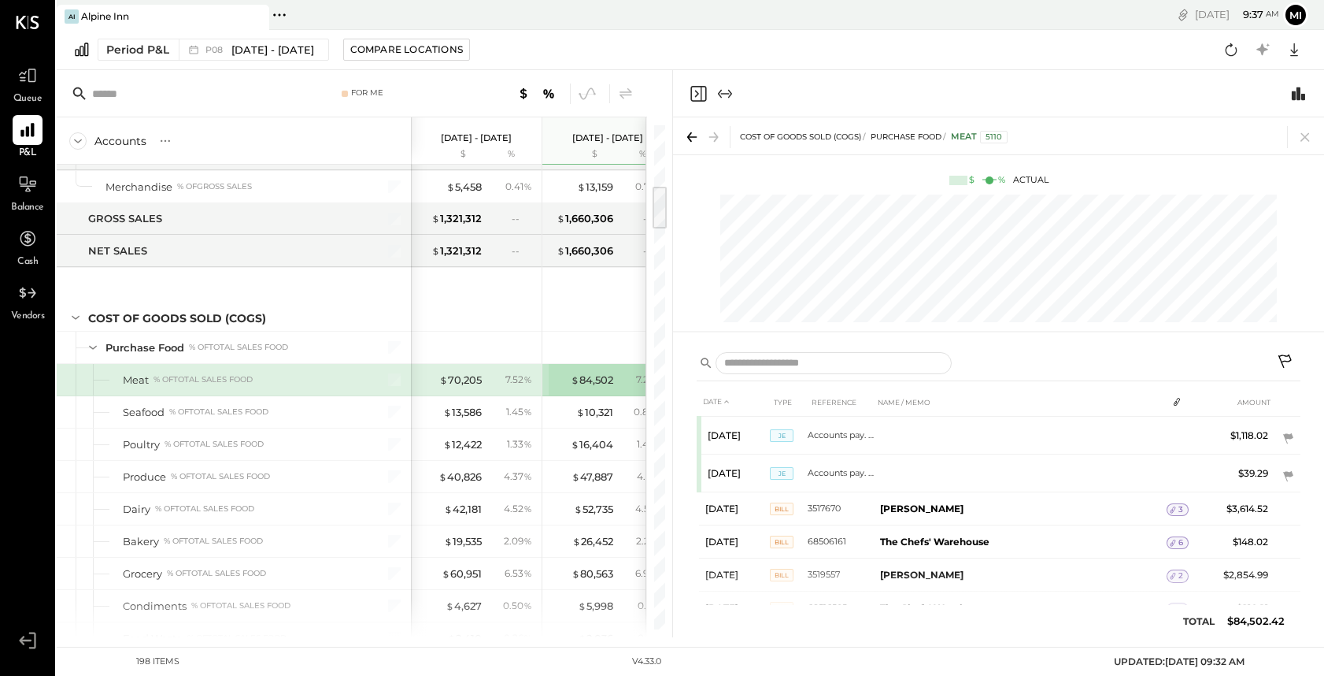
click at [686, 144] on icon at bounding box center [692, 137] width 22 height 22
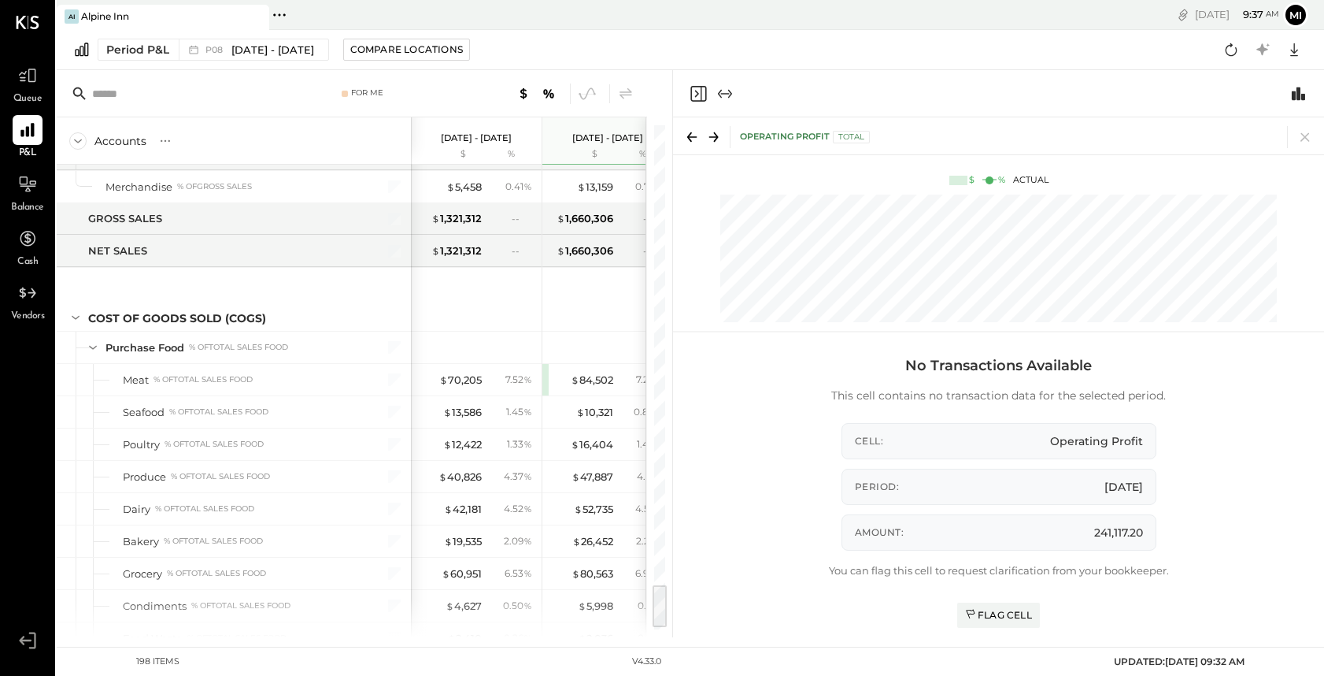
scroll to position [5248, 0]
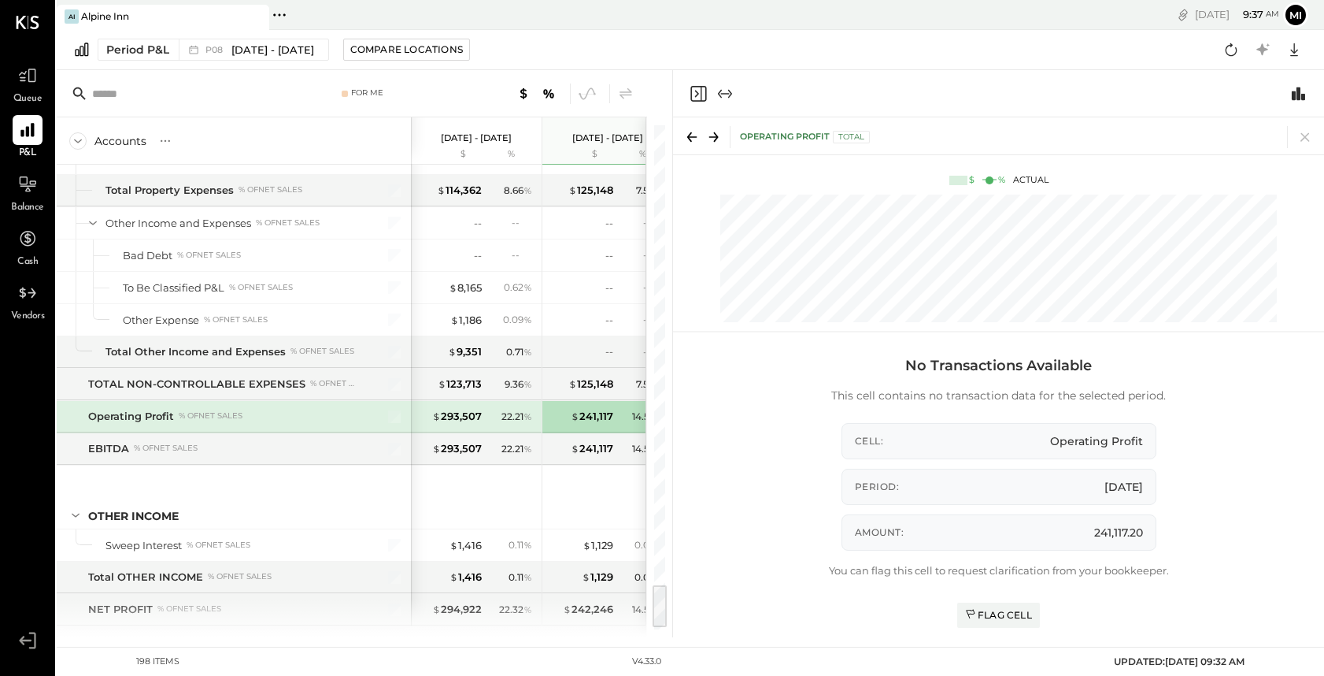
click at [709, 137] on icon at bounding box center [714, 137] width 22 height 22
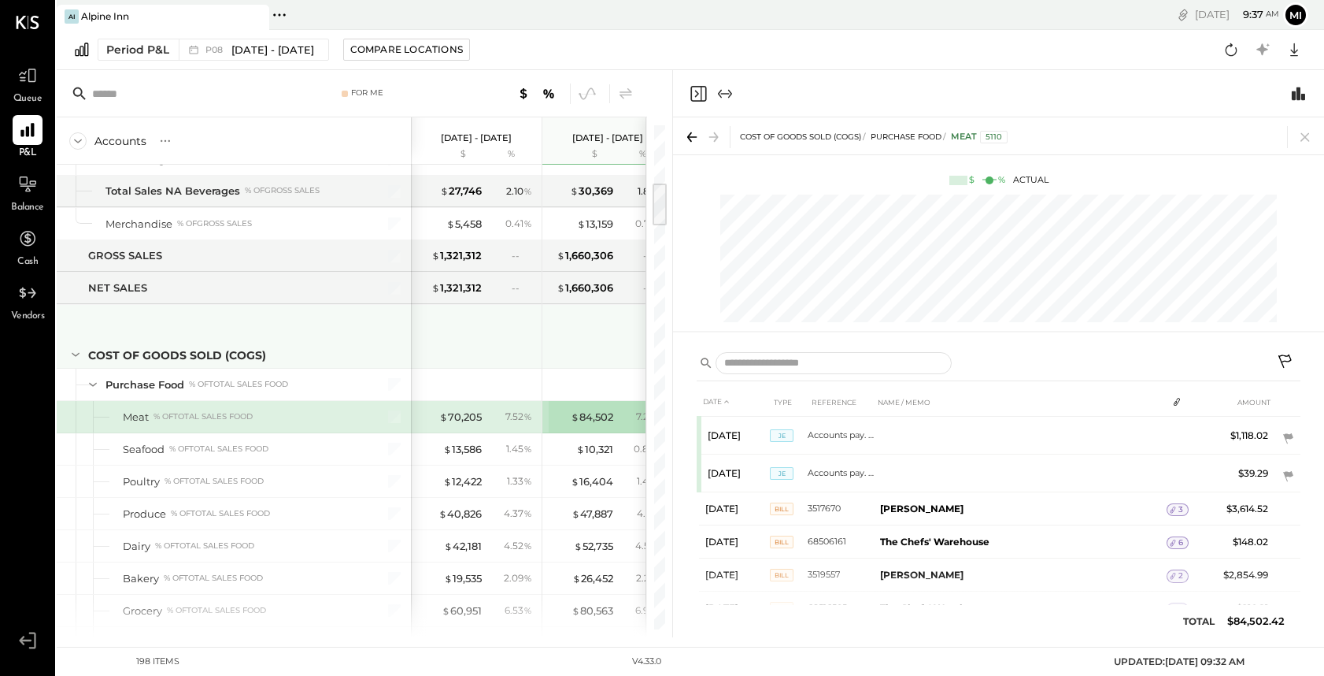
click at [547, 334] on div at bounding box center [607, 336] width 131 height 63
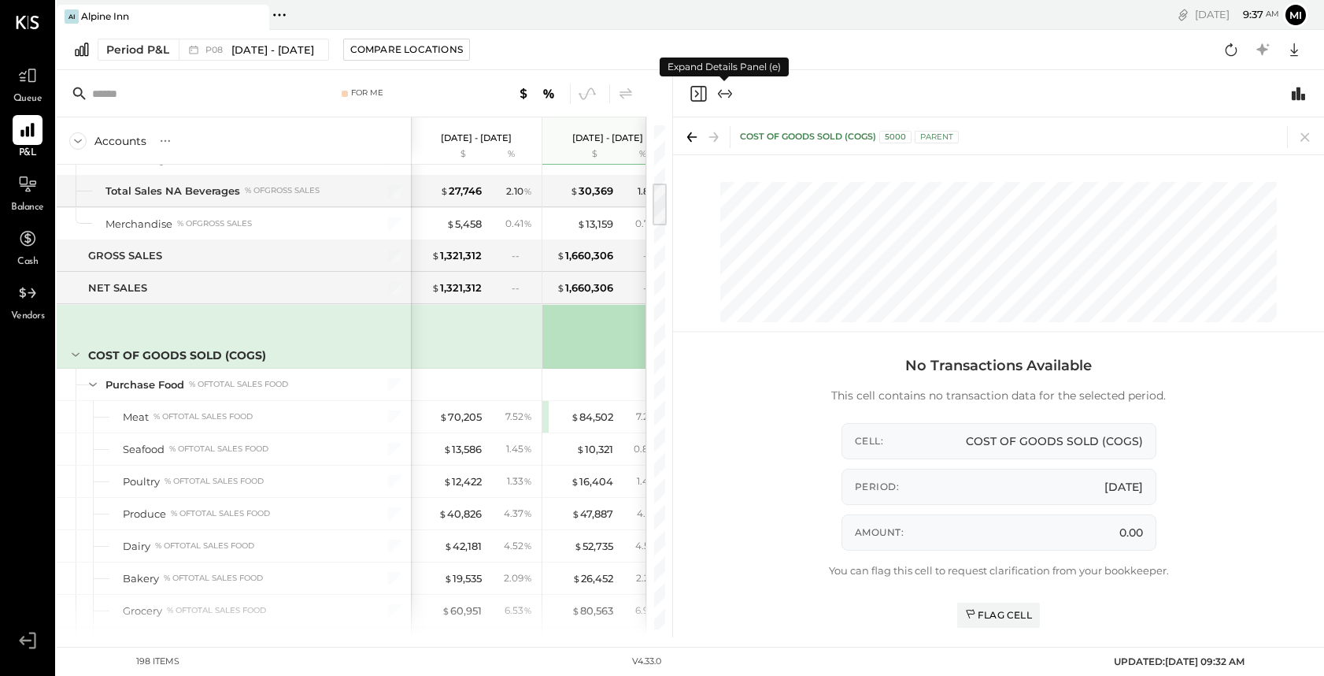
click at [725, 91] on icon "Expand panel (e)" at bounding box center [725, 93] width 19 height 19
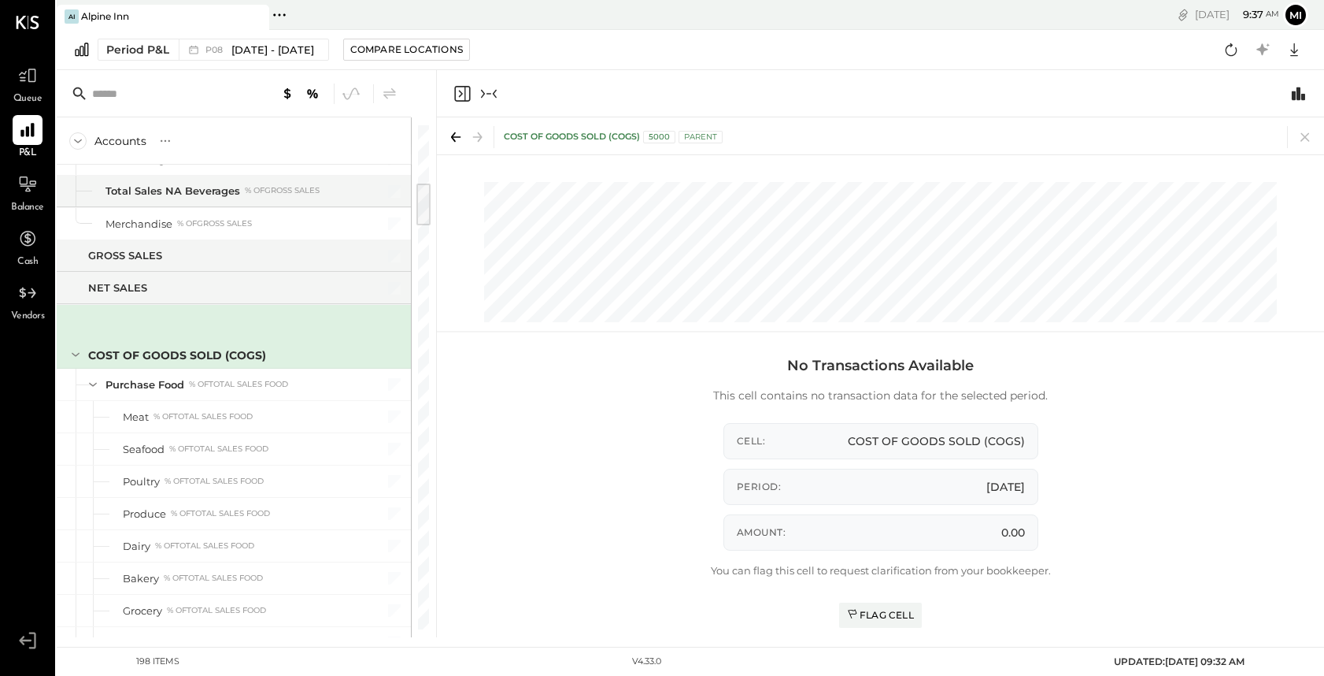
click at [495, 99] on icon "Collapse panel (e)" at bounding box center [489, 93] width 19 height 19
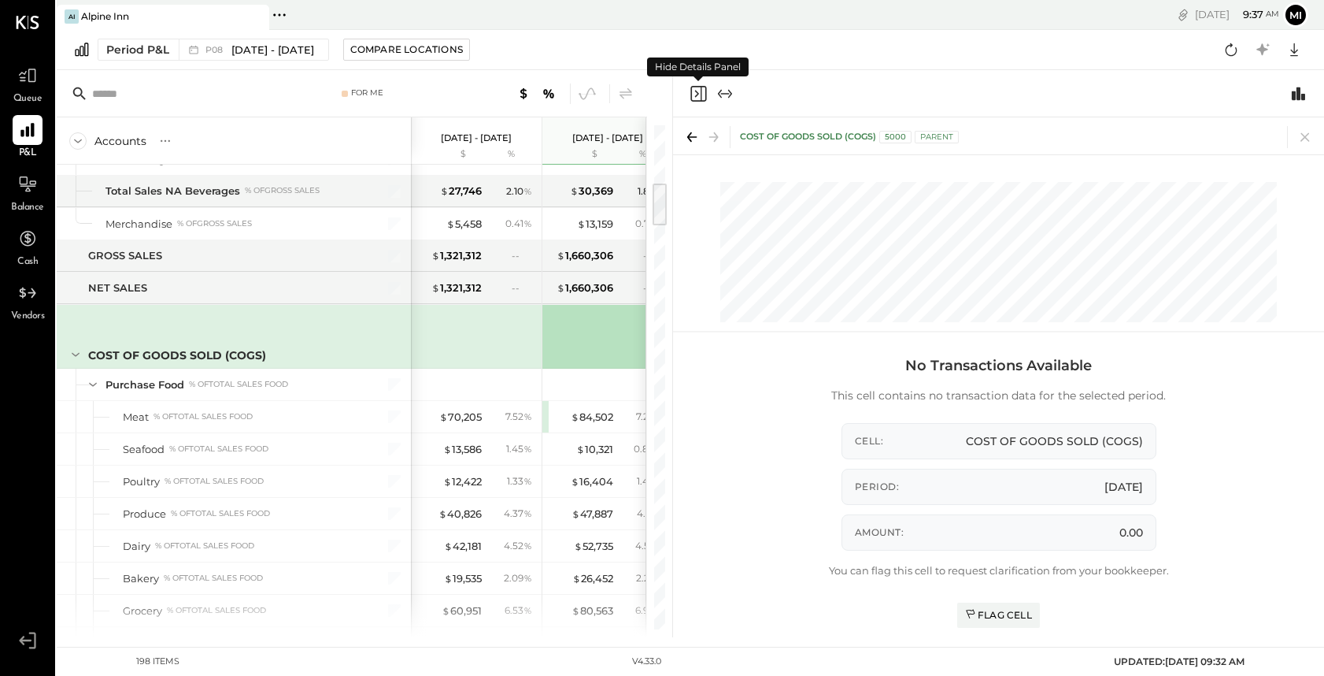
click at [698, 94] on icon "Close panel" at bounding box center [698, 93] width 19 height 19
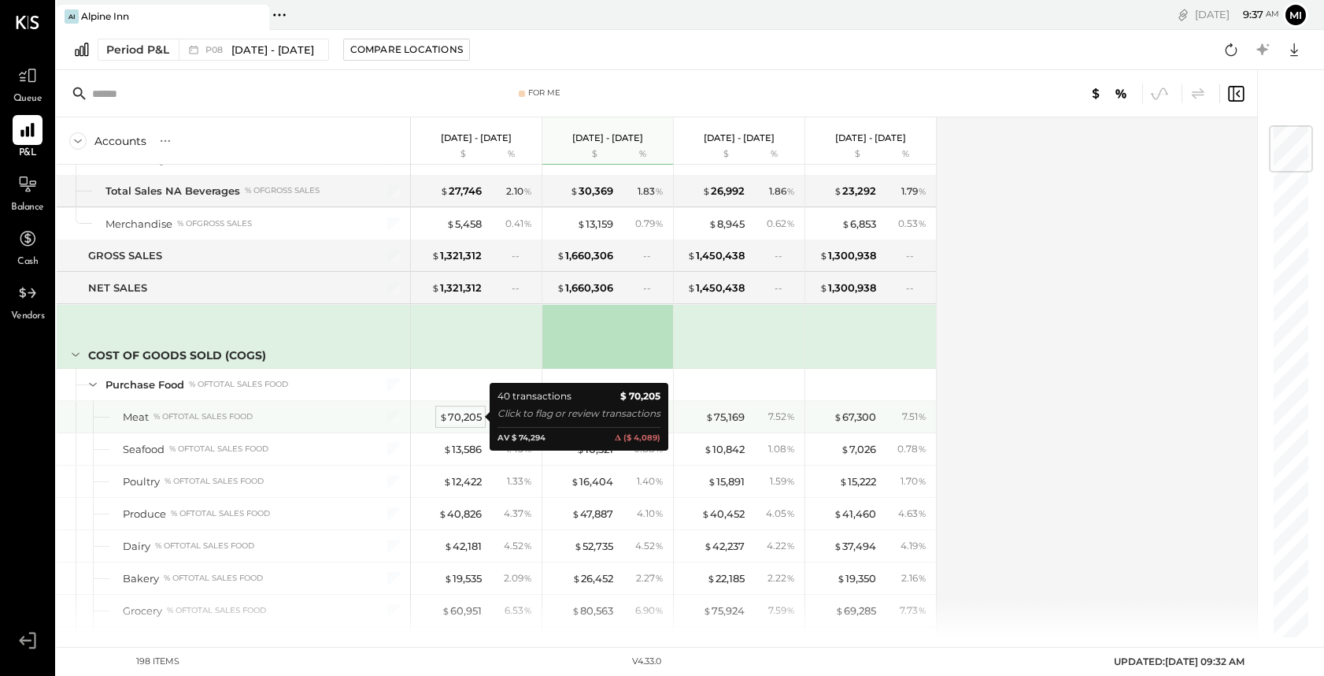
click at [467, 420] on div "$ 70,205" at bounding box center [460, 416] width 43 height 15
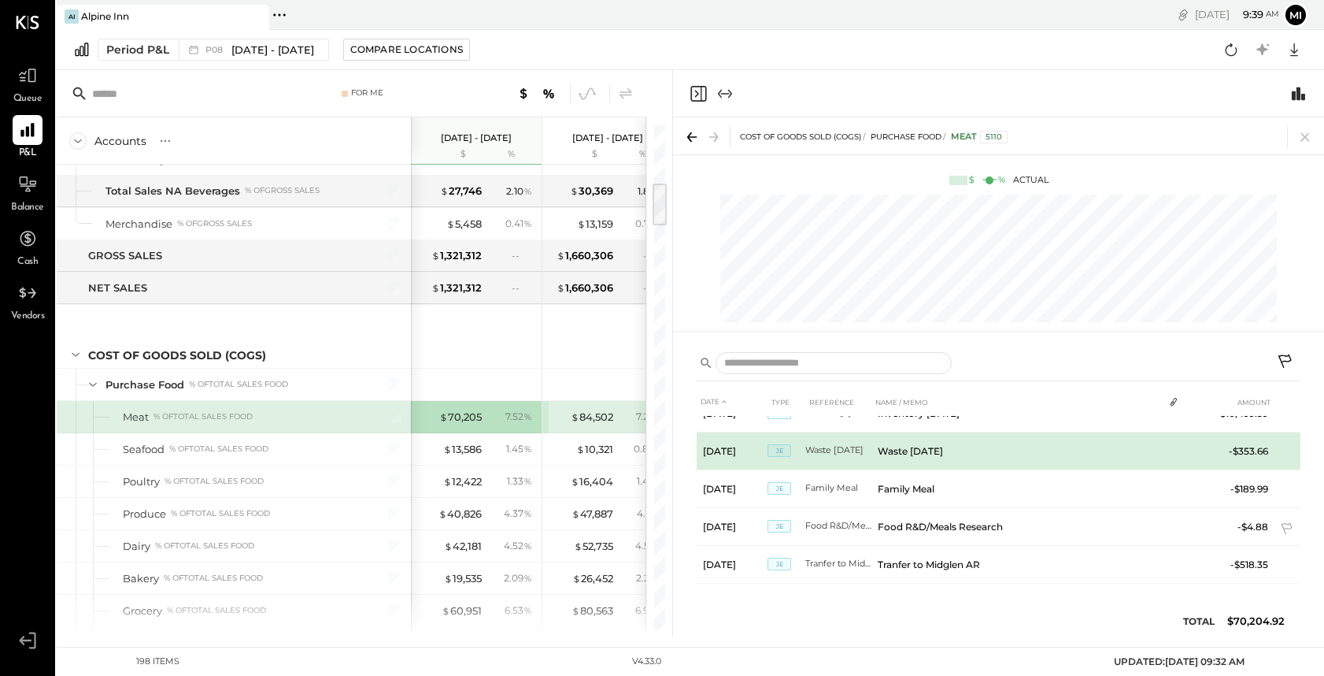
scroll to position [1194, 0]
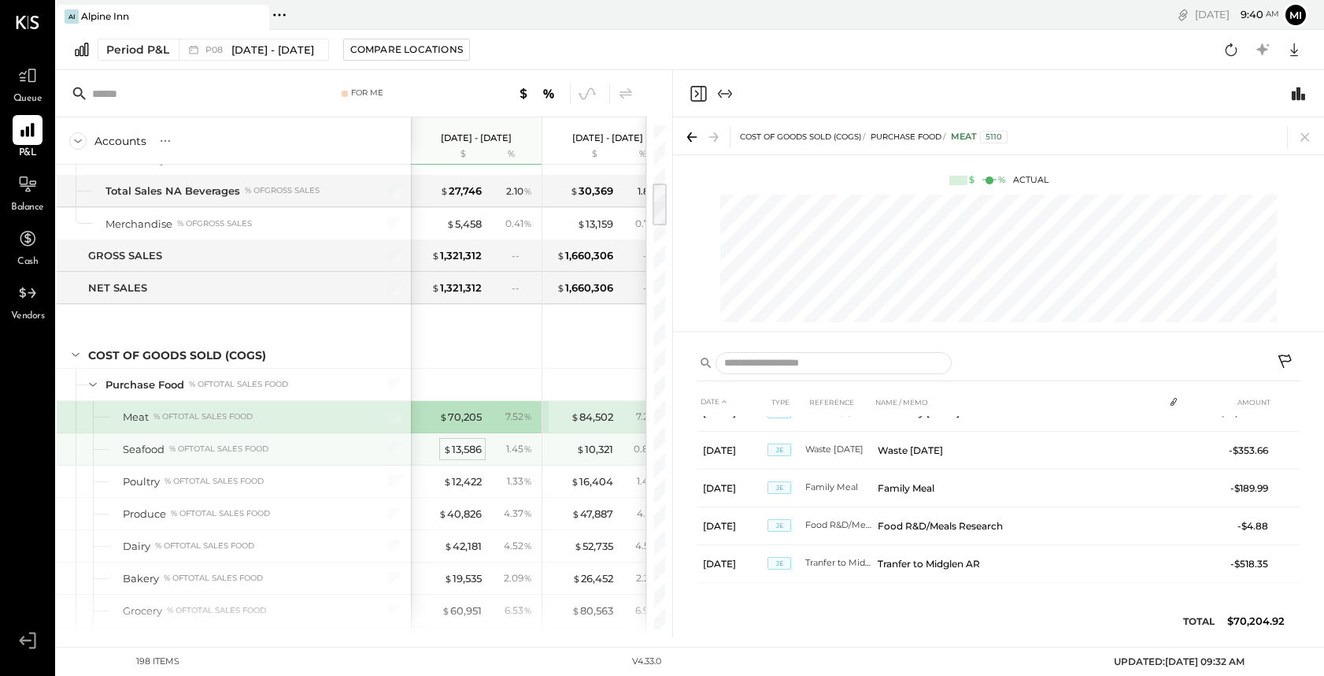
click at [472, 451] on div "$ 13,586" at bounding box center [462, 449] width 39 height 15
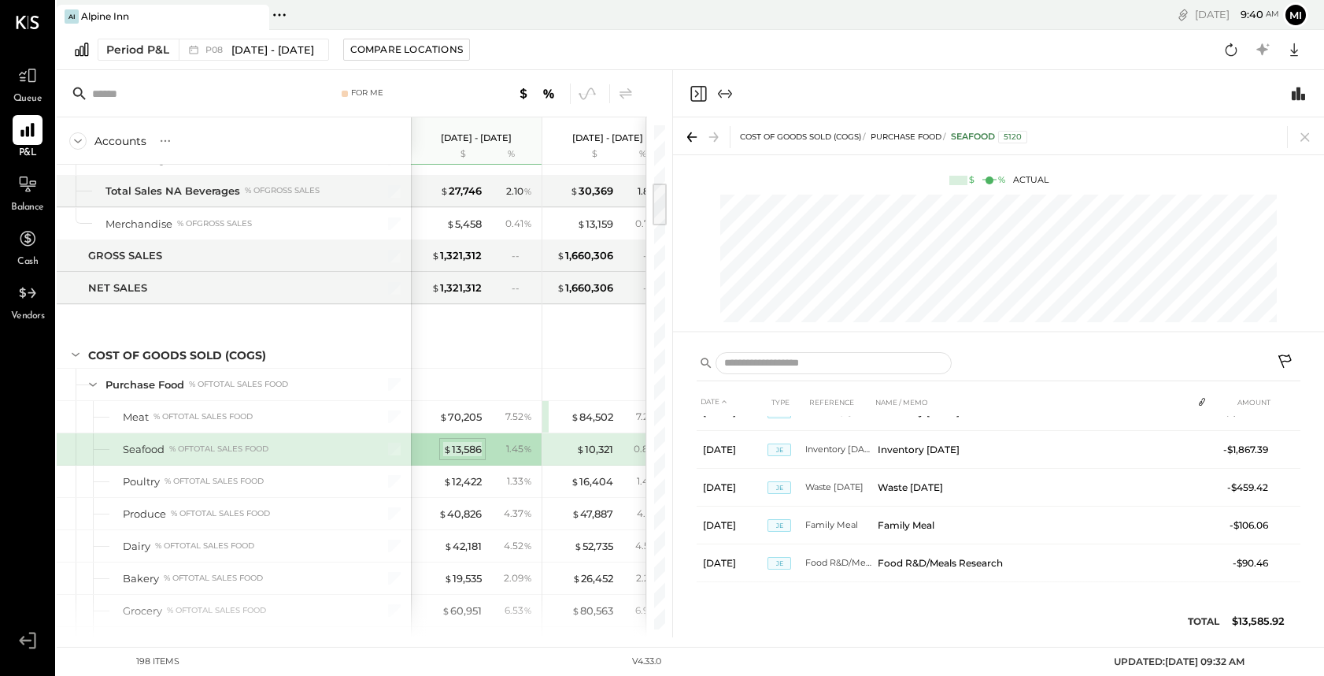
scroll to position [666, 0]
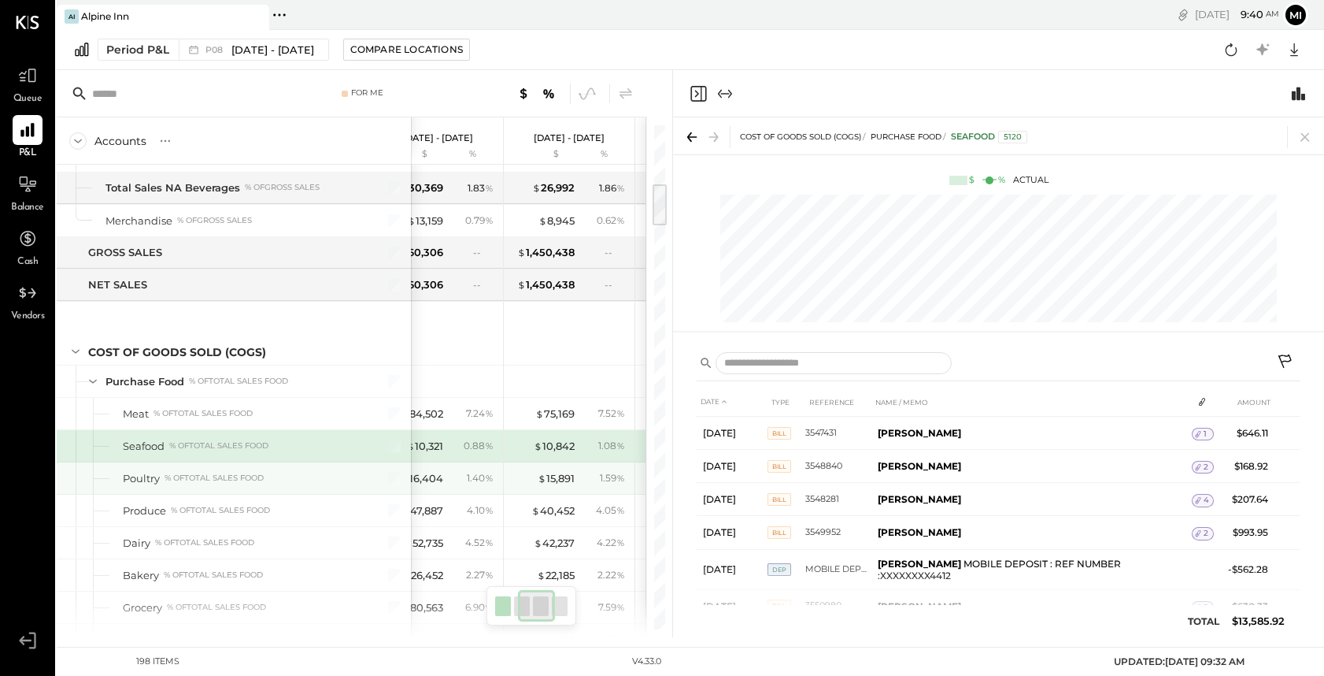
scroll to position [0, 177]
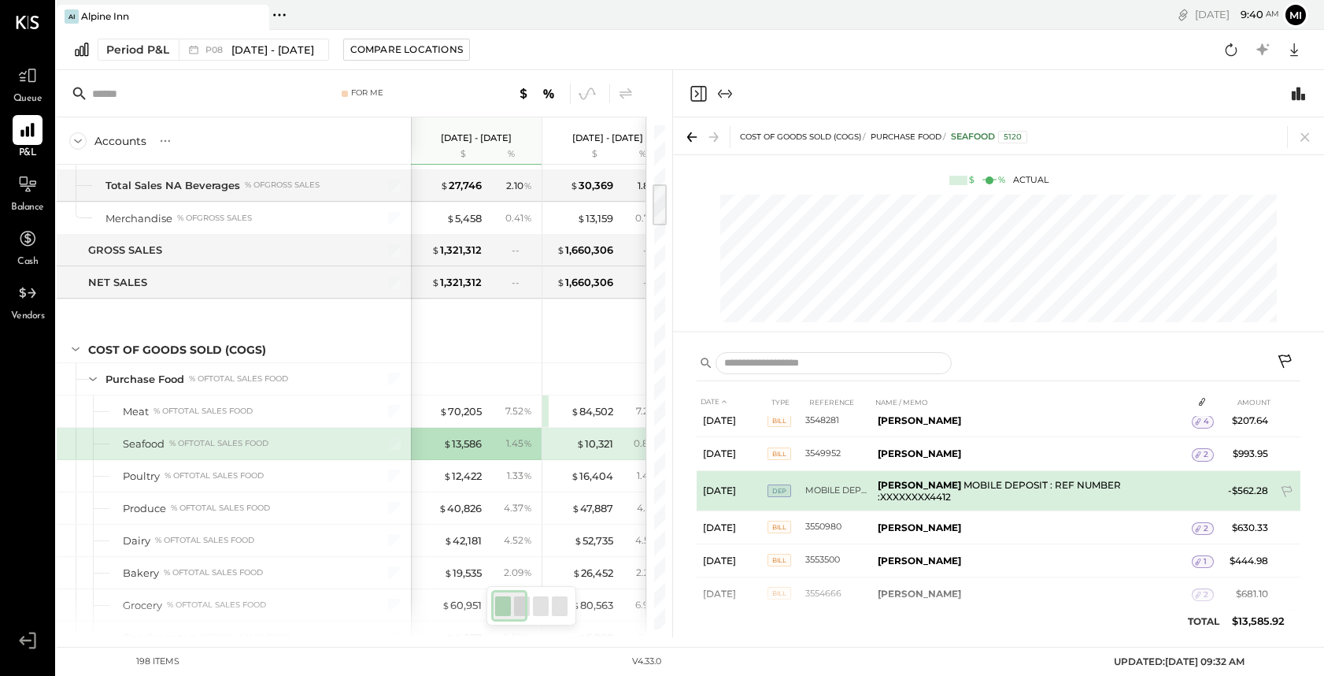
click at [932, 490] on td "[PERSON_NAME] MOBILE DEPOSIT : REF NUMBER :XXXXXXXX4412" at bounding box center [1032, 490] width 320 height 40
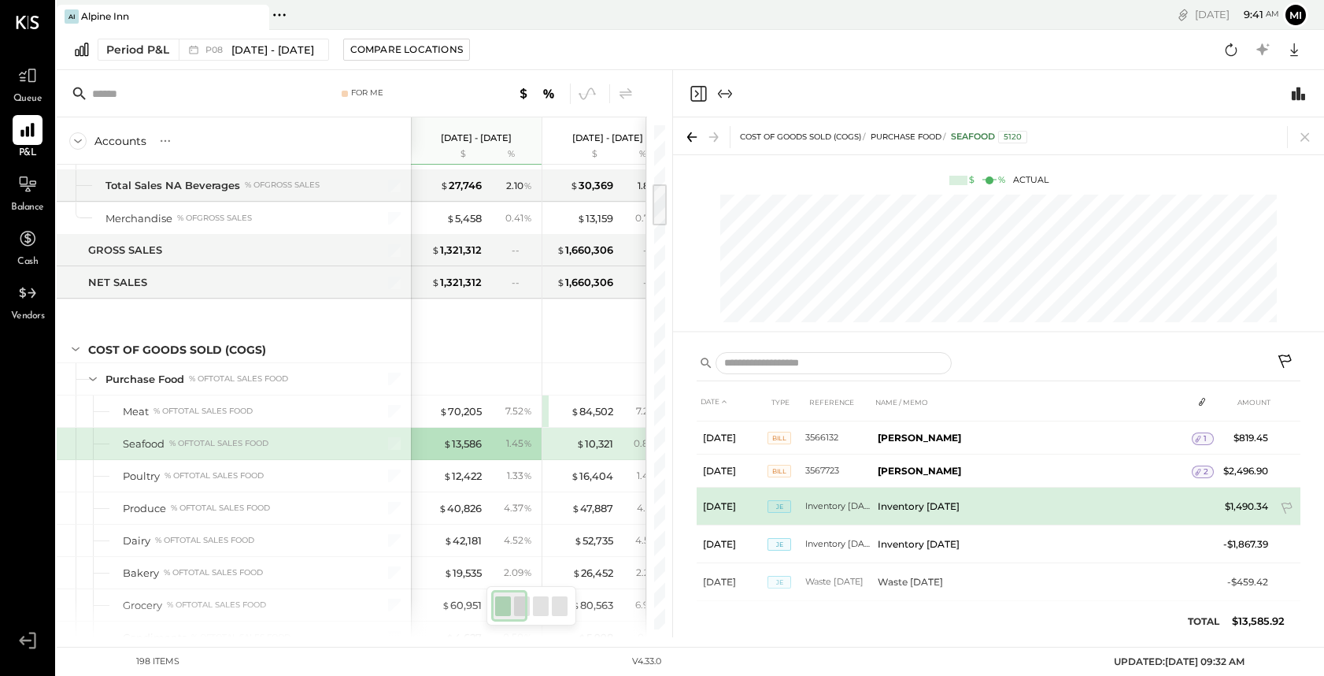
click at [945, 505] on td "Inventory [DATE]" at bounding box center [1032, 506] width 320 height 38
